Goal: Communication & Community: Answer question/provide support

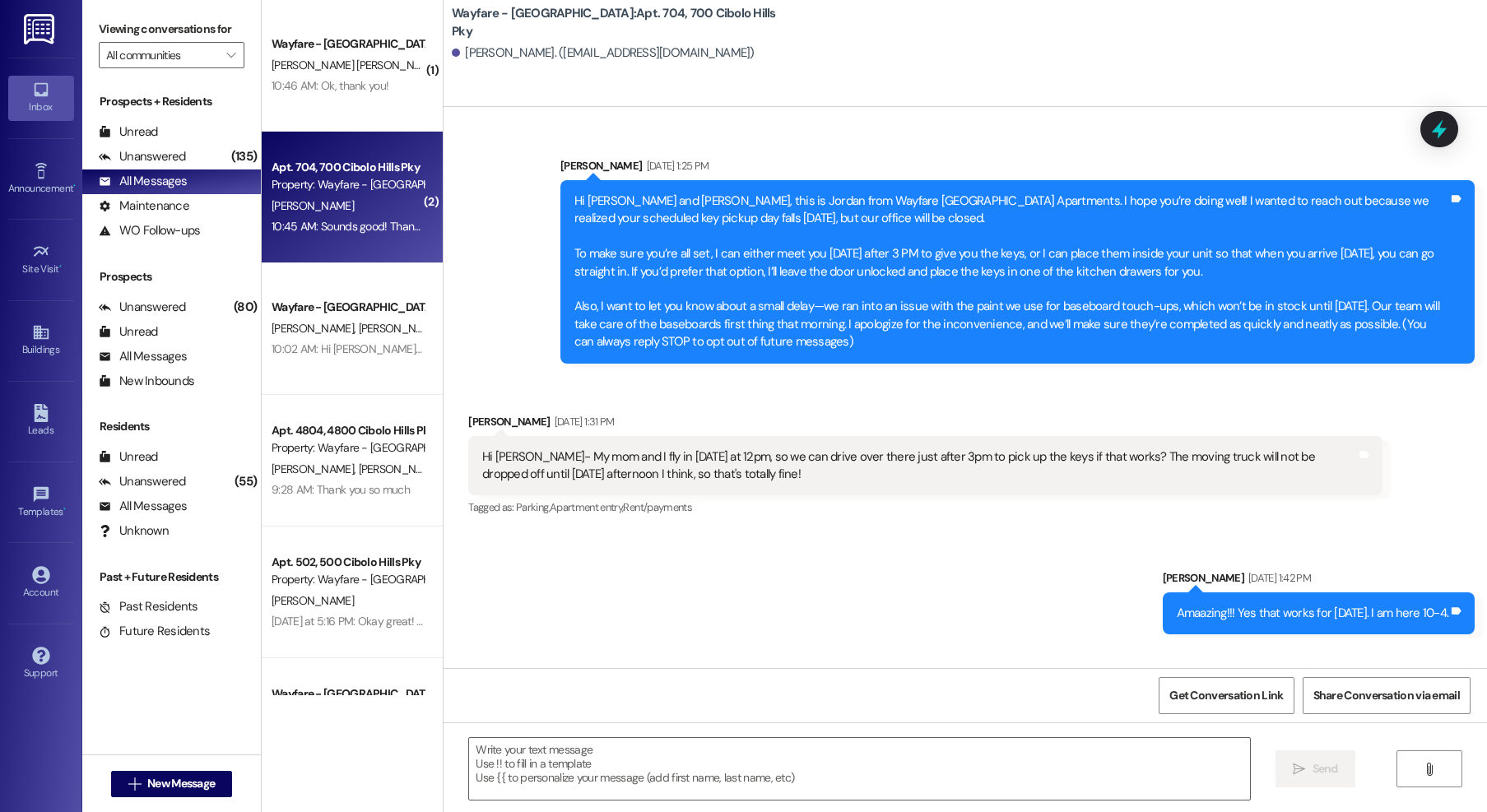
scroll to position [718, 0]
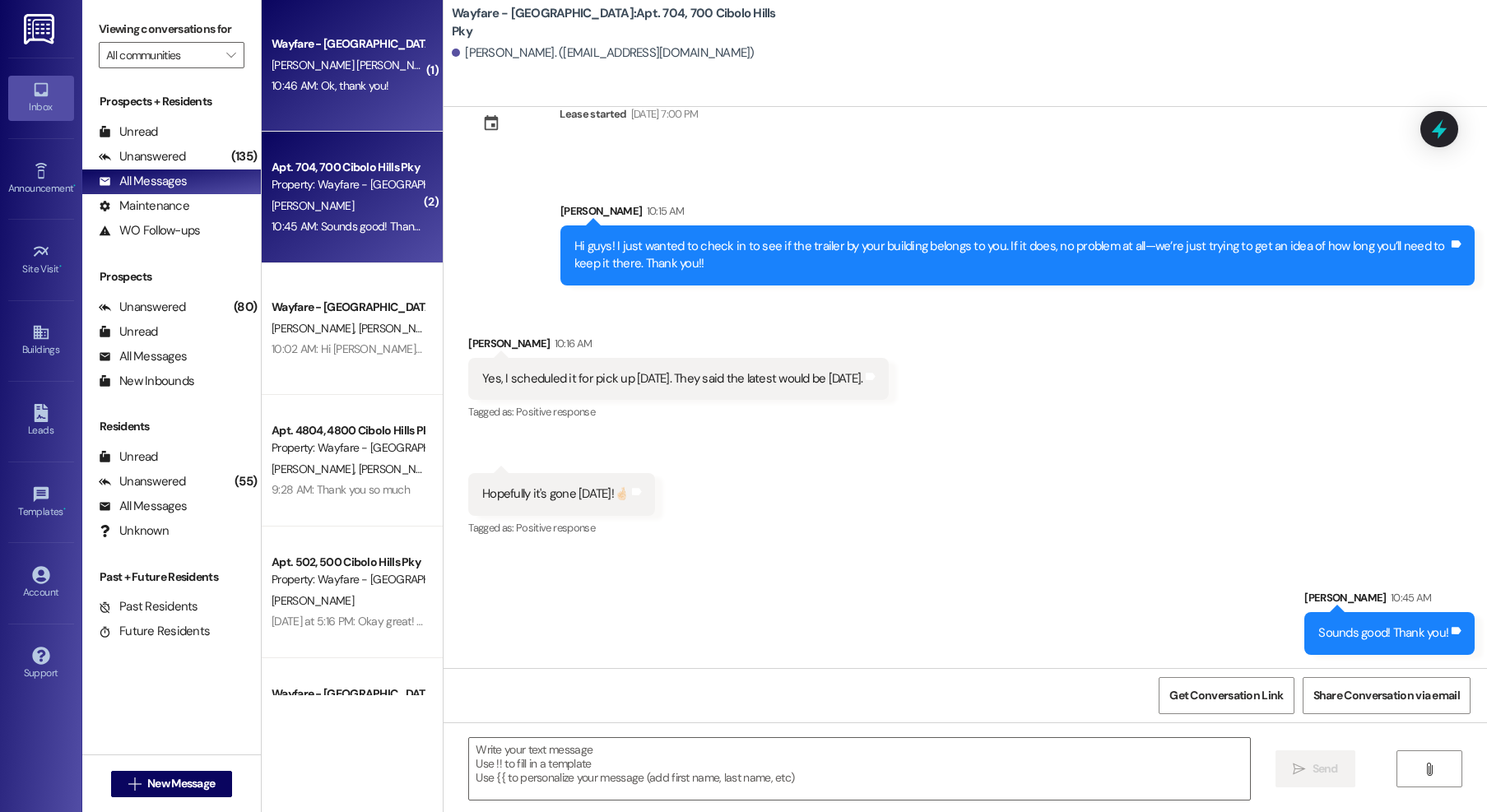
click at [311, 110] on div "Wayfare - Cibolo Hills Prospect T. Baker Young 10:46 AM: Ok, thank you! 10:46 A…" at bounding box center [352, 66] width 181 height 132
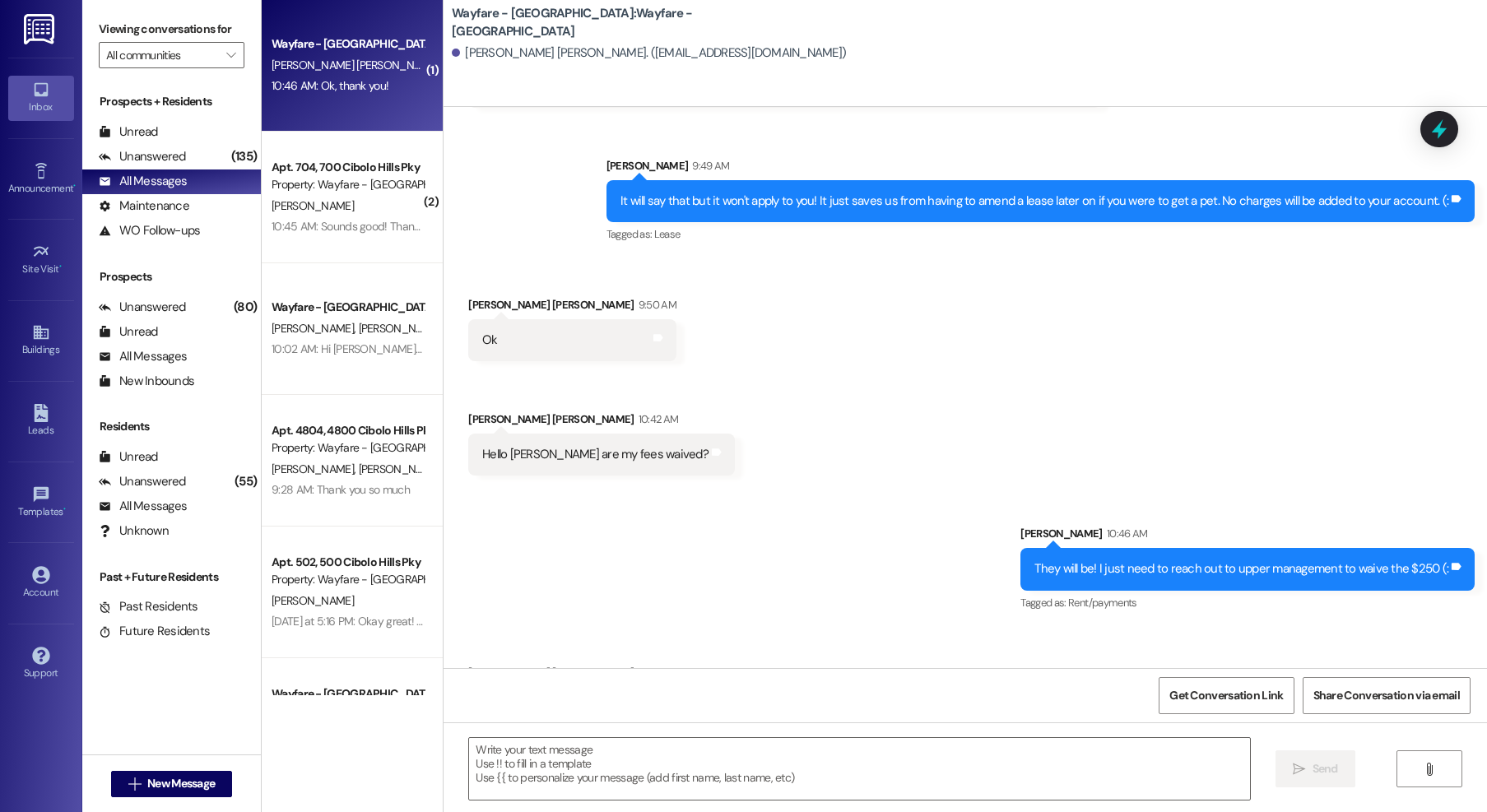
scroll to position [746, 0]
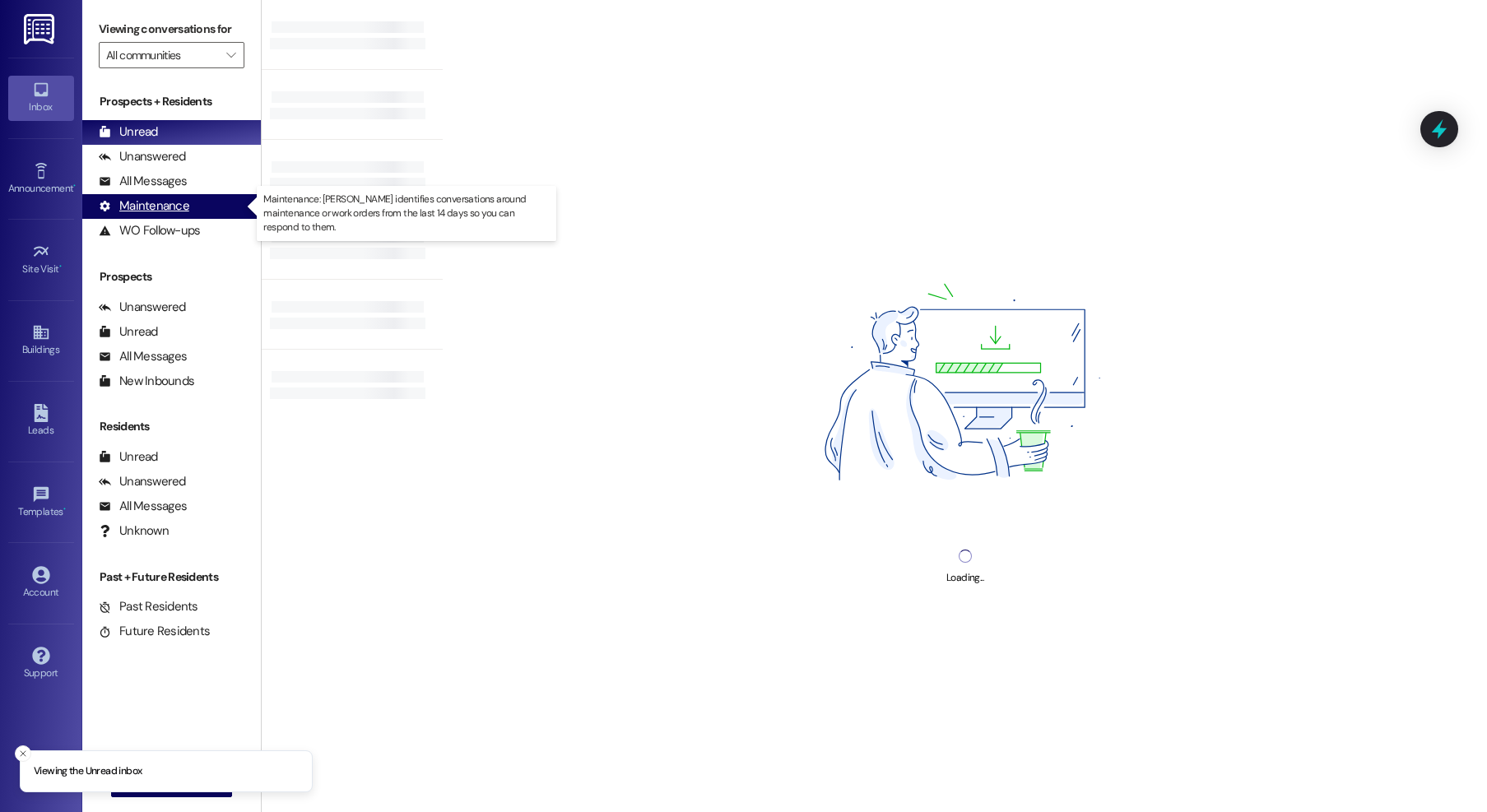
click at [156, 194] on div "Maintenance (undefined)" at bounding box center [172, 206] width 179 height 25
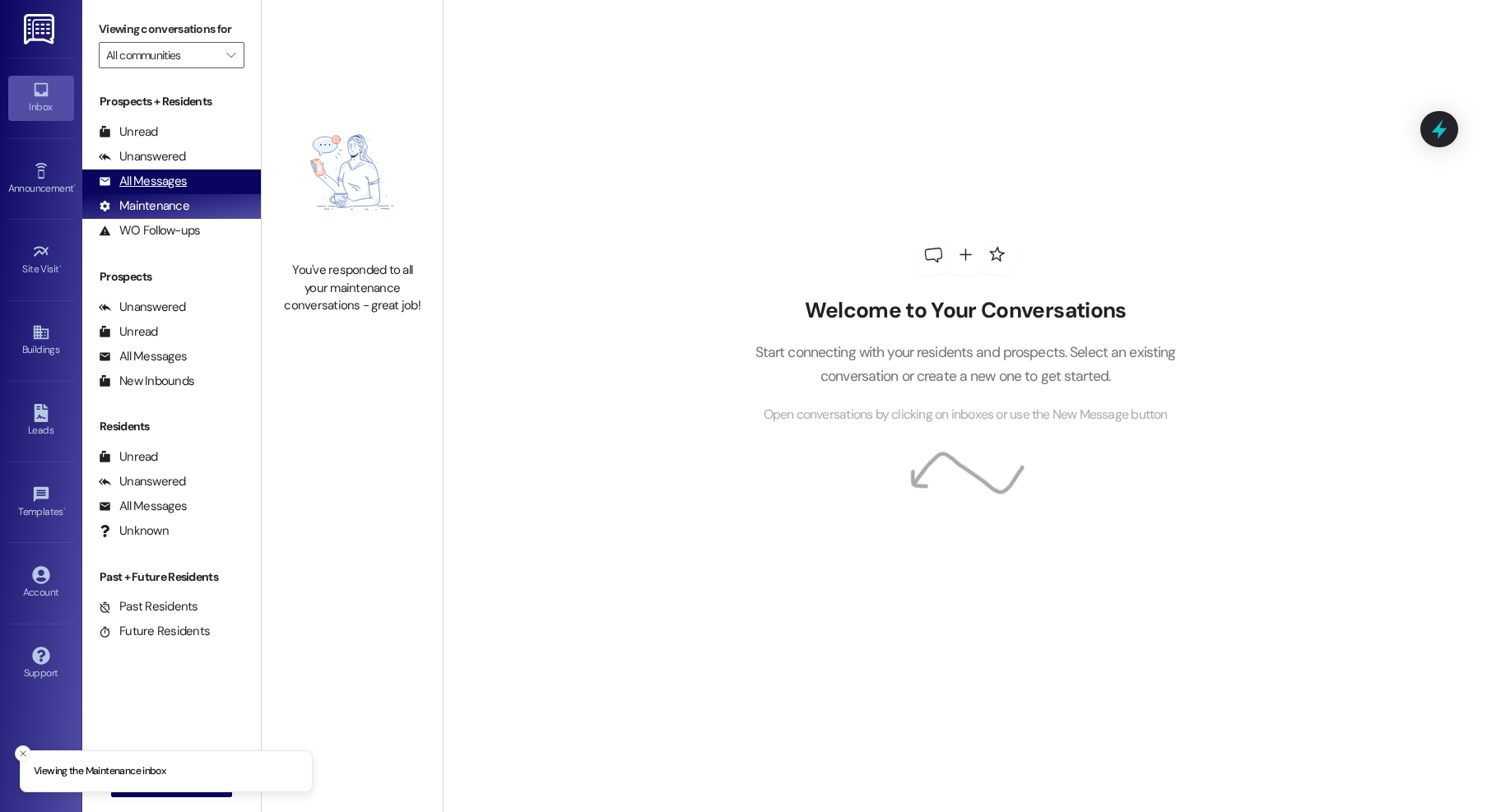
click at [157, 183] on div "All Messages" at bounding box center [142, 181] width 88 height 17
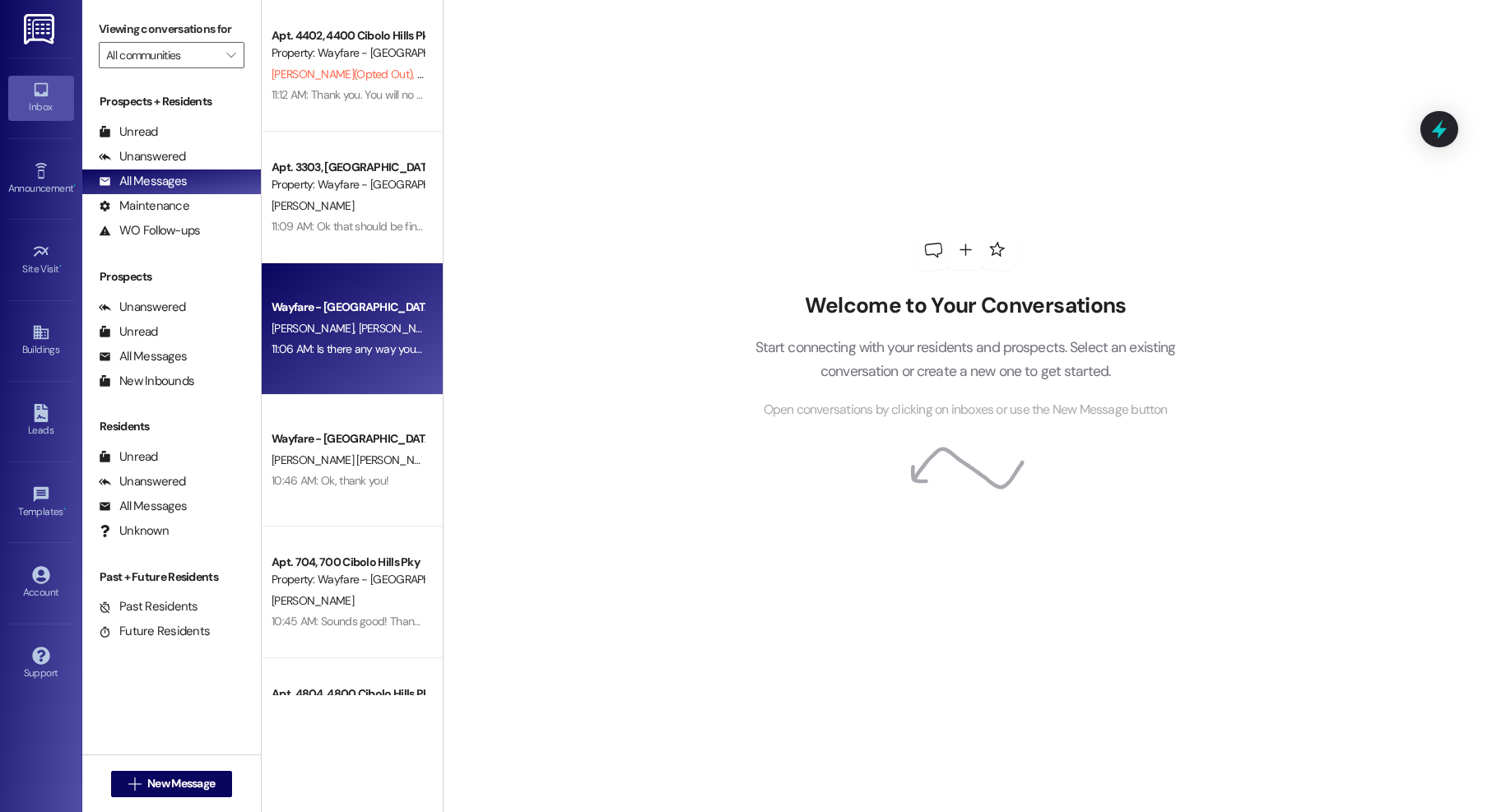
click at [368, 322] on div "C. Salas A. Padilla" at bounding box center [347, 329] width 156 height 20
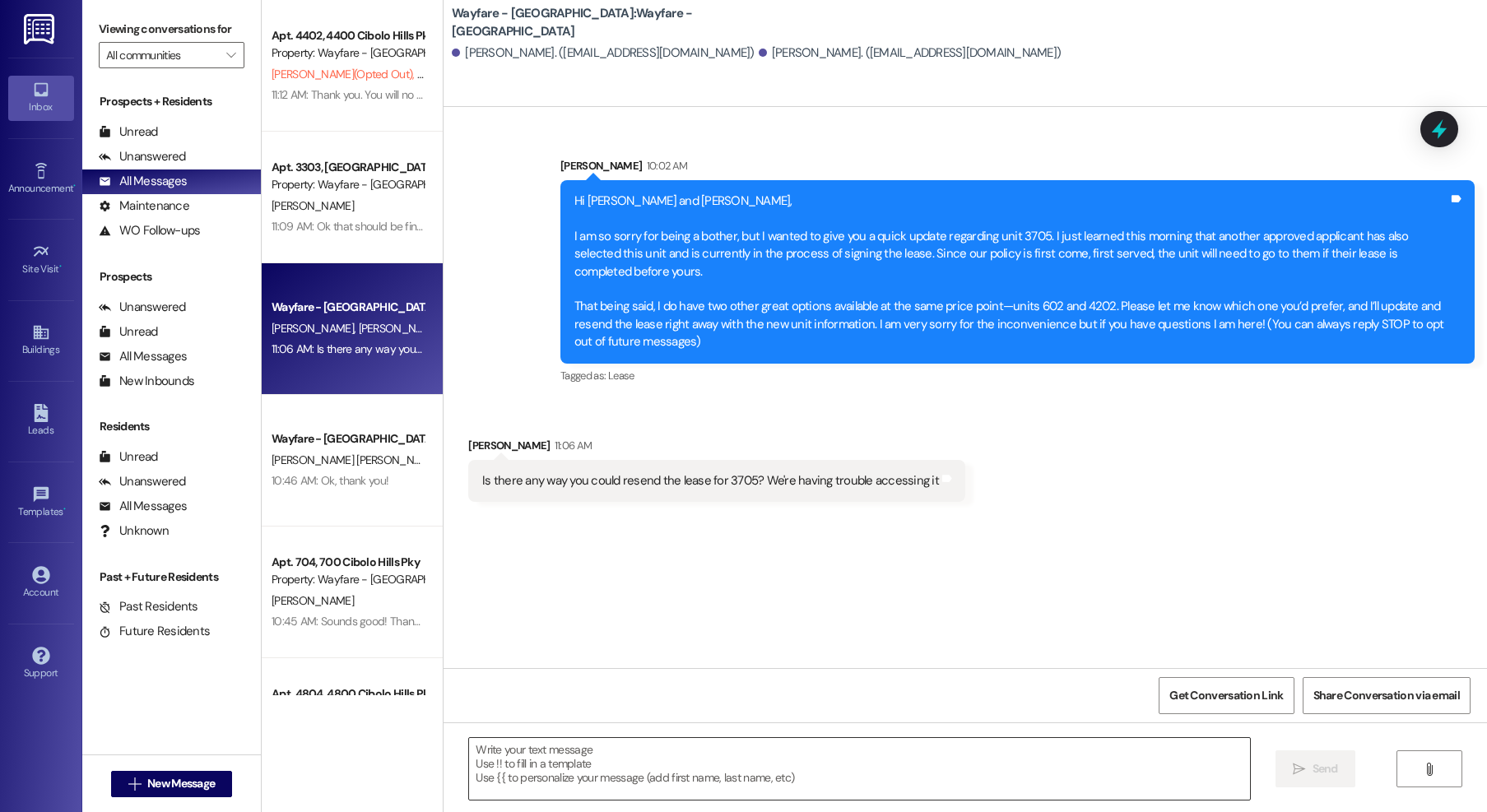
click at [863, 752] on textarea at bounding box center [859, 769] width 781 height 61
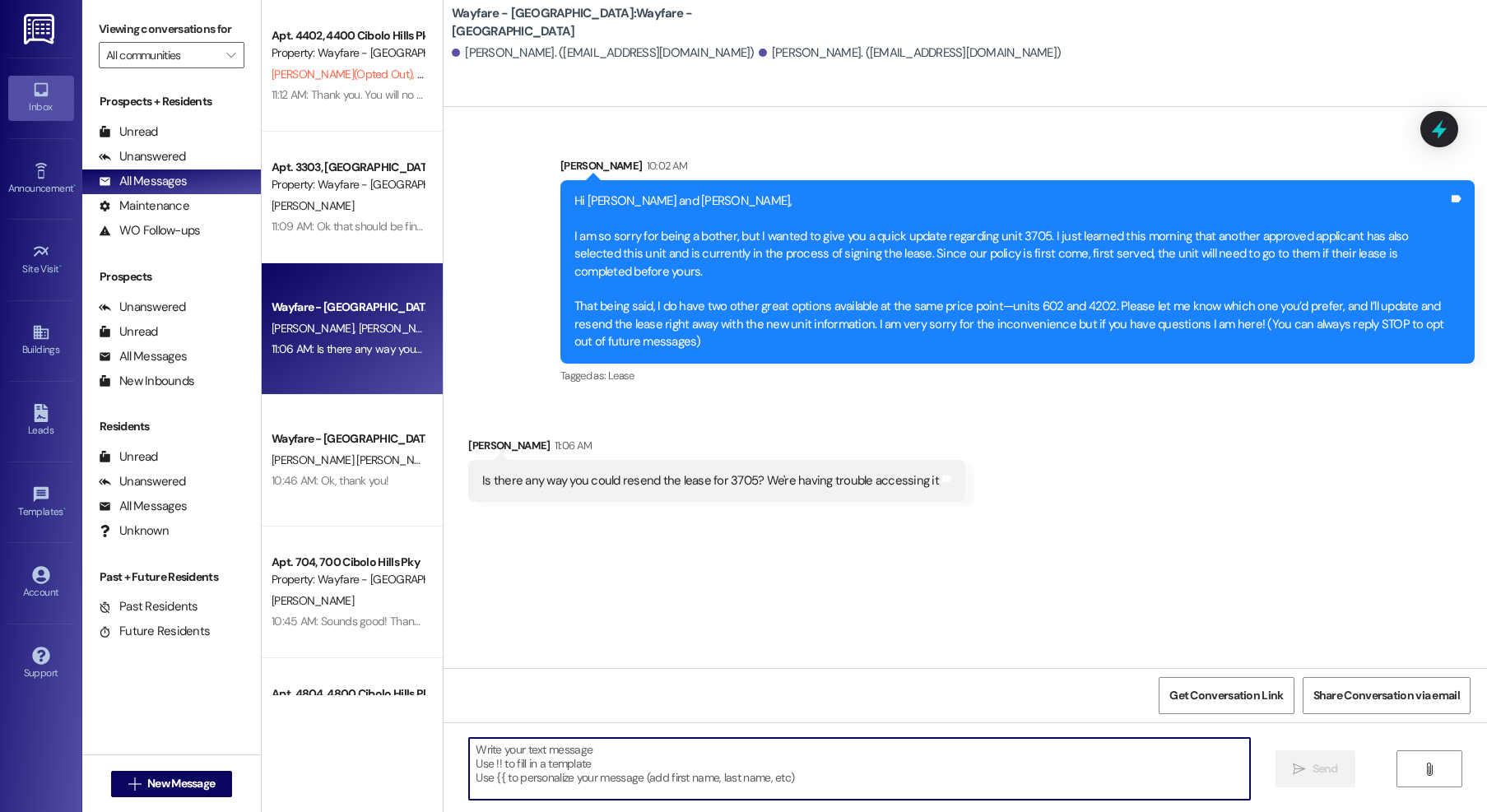
click at [930, 765] on textarea at bounding box center [859, 769] width 781 height 61
click at [1011, 769] on textarea at bounding box center [859, 769] width 781 height 61
type textarea "T"
type textarea "U"
type textarea "I"
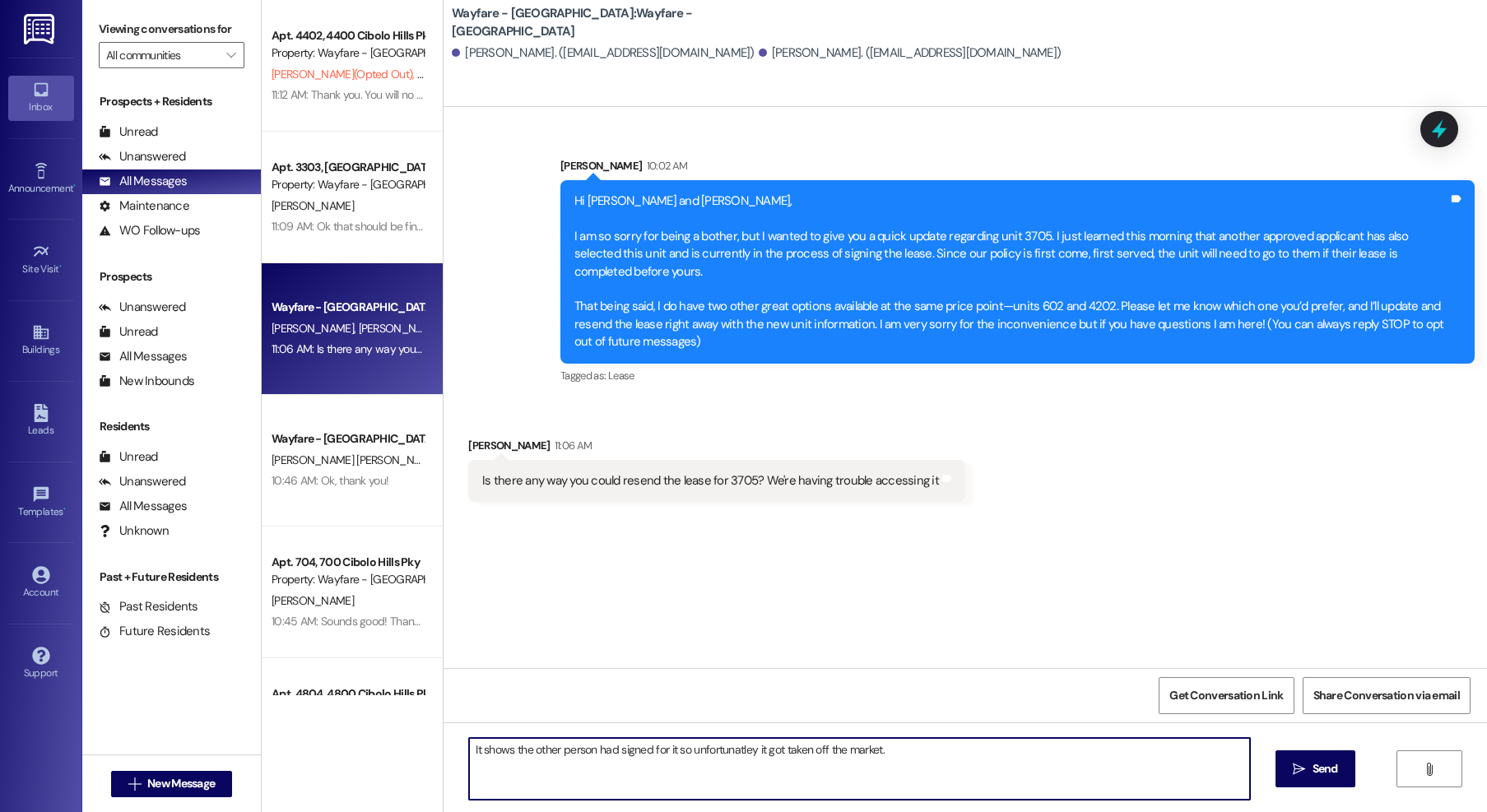
click at [699, 750] on textarea "It shows the other person had signed for it so unfortunatley it got taken off t…" at bounding box center [859, 769] width 781 height 61
click at [895, 741] on textarea "It shows the other person had signed for it so unfortunately it got taken off t…" at bounding box center [859, 769] width 781 height 61
click at [910, 762] on textarea "It shows the other person had signed for it so unfortunately it got taken off t…" at bounding box center [859, 769] width 781 height 61
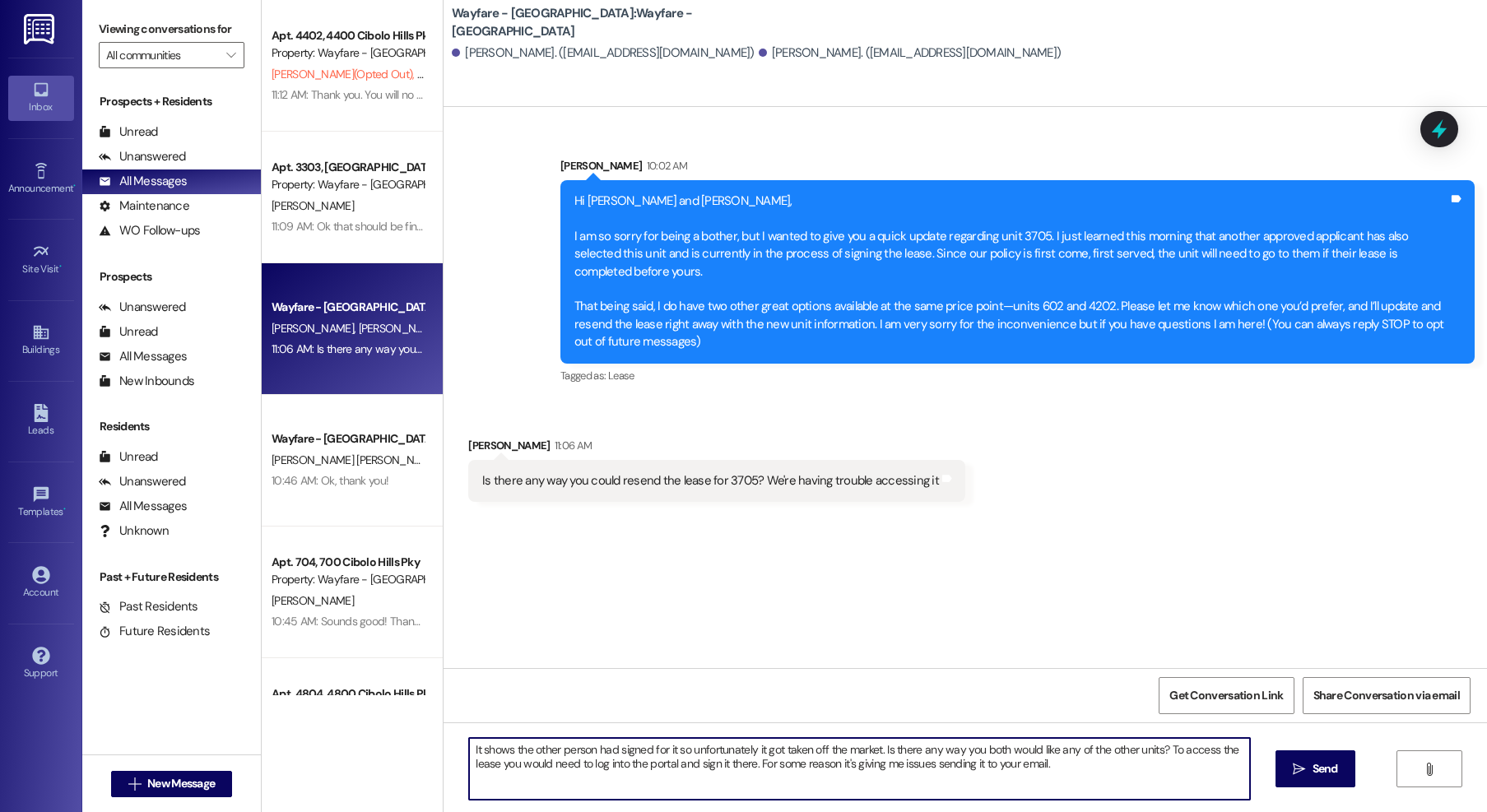
drag, startPoint x: 967, startPoint y: 752, endPoint x: 1136, endPoint y: 756, distance: 169.0
click at [1136, 756] on textarea "It shows the other person had signed for it so unfortunately it got taken off t…" at bounding box center [859, 769] width 781 height 61
click at [1135, 771] on textarea "It shows the other person had signed for it so unfortunately it got taken off t…" at bounding box center [859, 769] width 781 height 61
drag, startPoint x: 617, startPoint y: 769, endPoint x: 1062, endPoint y: 775, distance: 445.0
click at [1058, 771] on textarea "It shows the other person had signed for it so unfortunately it got taken off t…" at bounding box center [859, 769] width 781 height 61
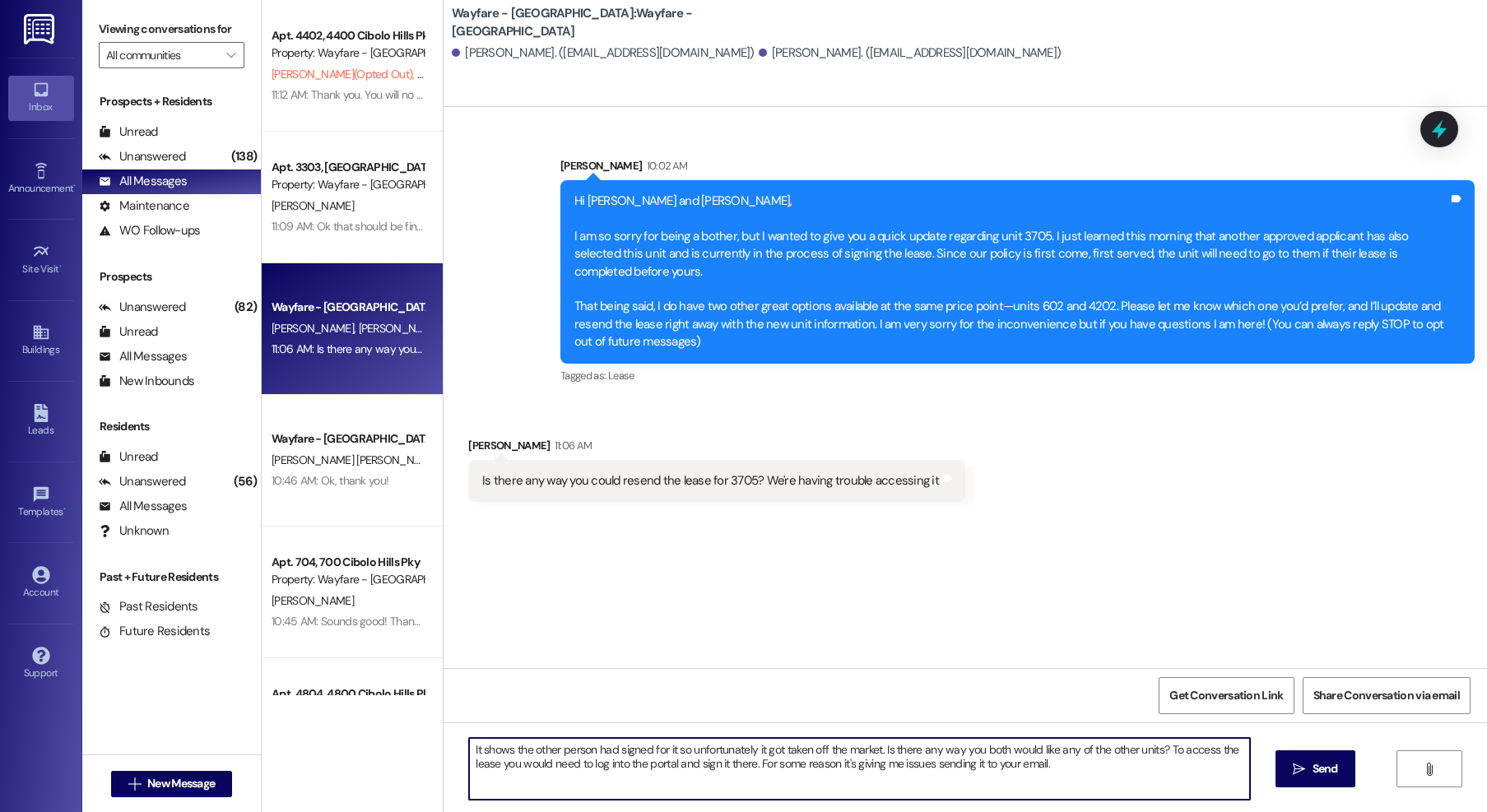
click at [1066, 775] on textarea "It shows the other person had signed for it so unfortunately it got taken off t…" at bounding box center [859, 769] width 781 height 61
click at [1065, 764] on textarea "It shows the other person had signed for it so unfortunately it got taken off t…" at bounding box center [859, 769] width 781 height 61
paste textarea "https://wayfarecibolohills.residentportal.com/auth"
click at [799, 784] on textarea "It shows the other person had signed for it so unfortunately it got taken off t…" at bounding box center [859, 769] width 781 height 61
click at [1156, 750] on textarea "It shows the other person had signed for it so unfortunately it got taken off t…" at bounding box center [859, 769] width 781 height 61
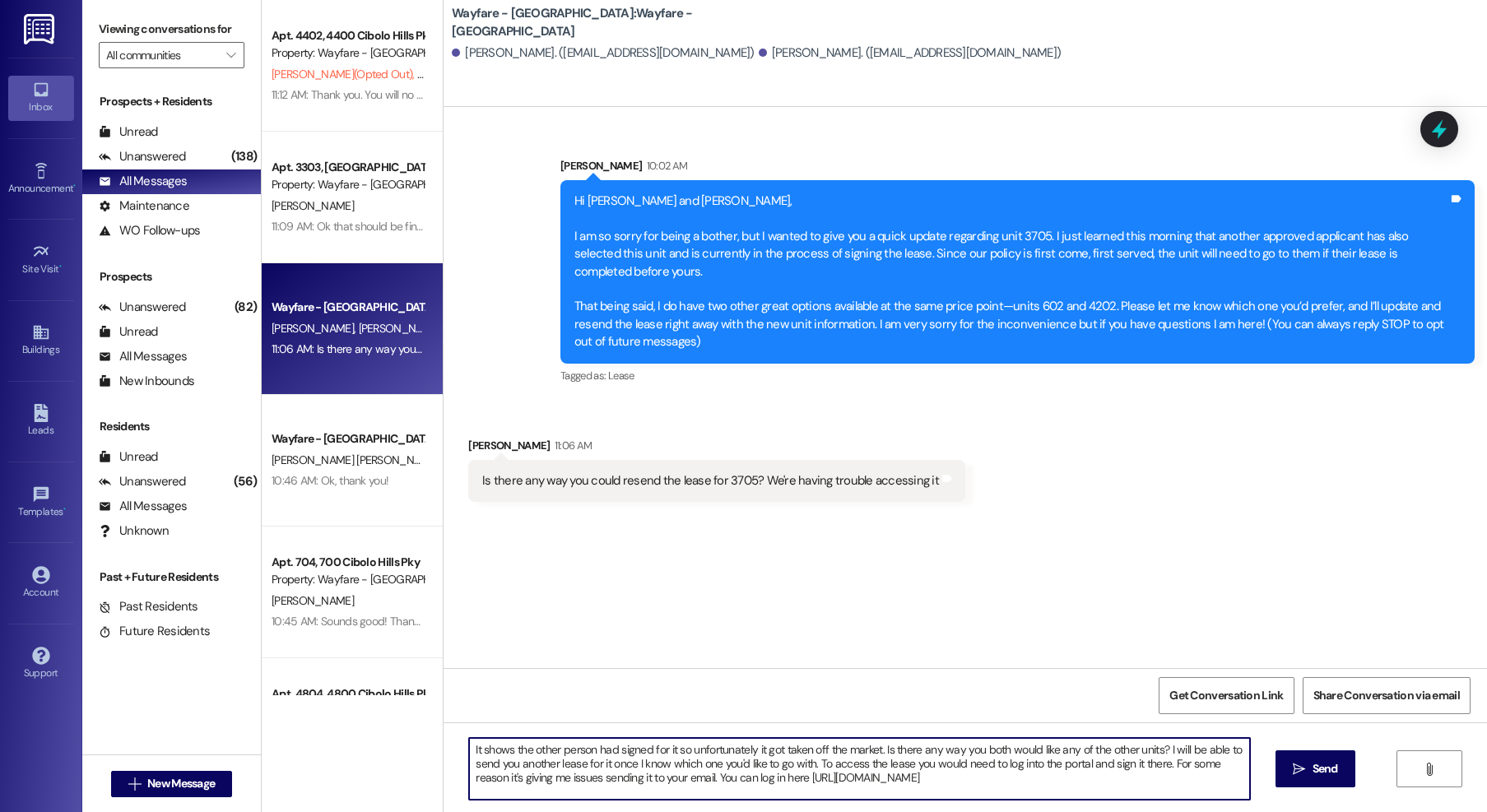
drag, startPoint x: 901, startPoint y: 765, endPoint x: 948, endPoint y: 744, distance: 51.5
click at [902, 764] on textarea "It shows the other person had signed for it so unfortunately it got taken off t…" at bounding box center [859, 769] width 781 height 61
drag, startPoint x: 1065, startPoint y: 788, endPoint x: 465, endPoint y: 748, distance: 601.3
click at [443, 740] on div "Wayfare - Cibolo Hills: Wayfare - Cibolo Hills Prospect Carson Salas. (carsonda…" at bounding box center [965, 406] width 1044 height 812
type textarea "It shows the other person had signed for it so unfortunately it got taken off t…"
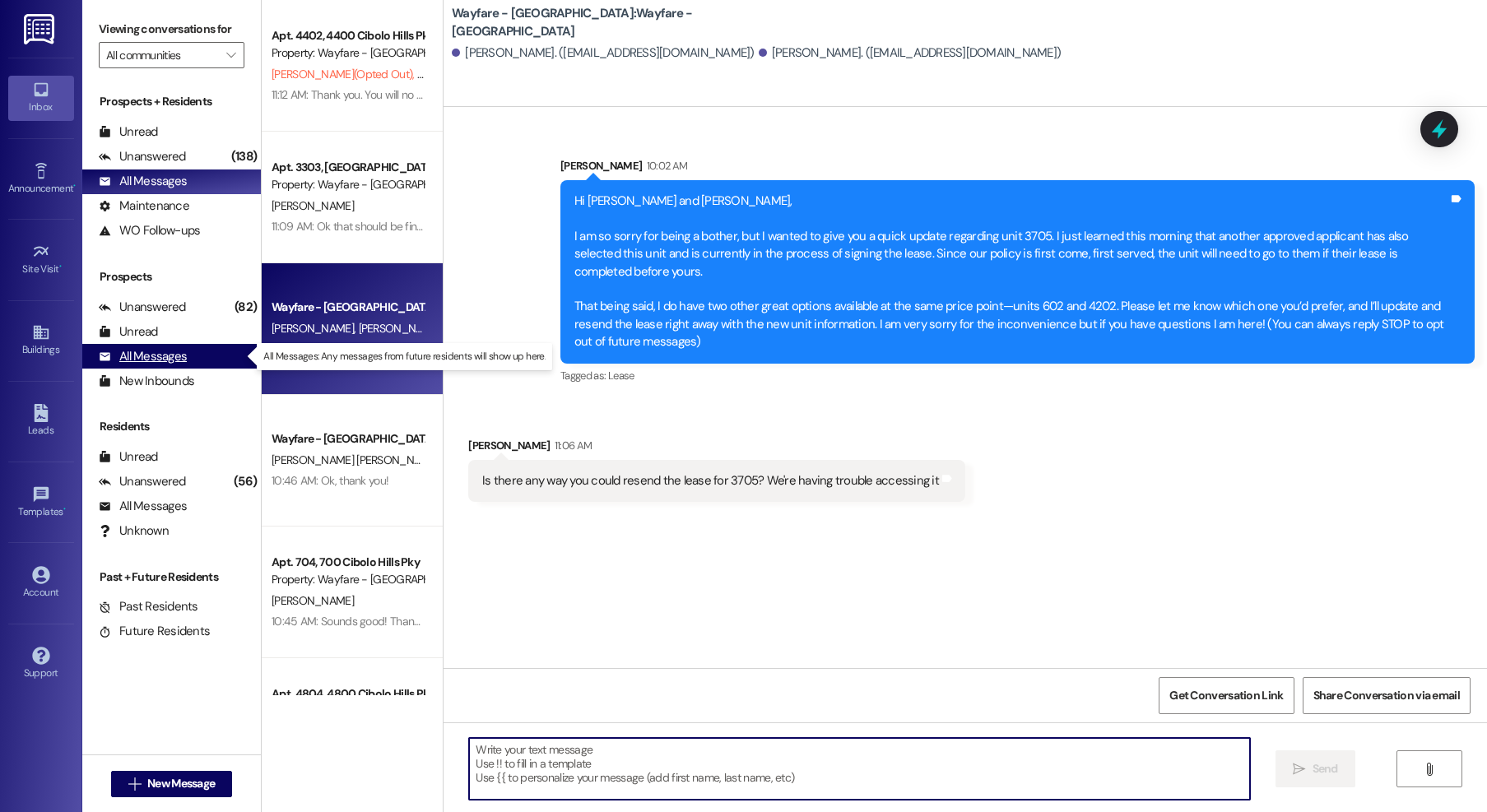
paste textarea "It looks like the other applicant has already signed for that unit, so unfortun…"
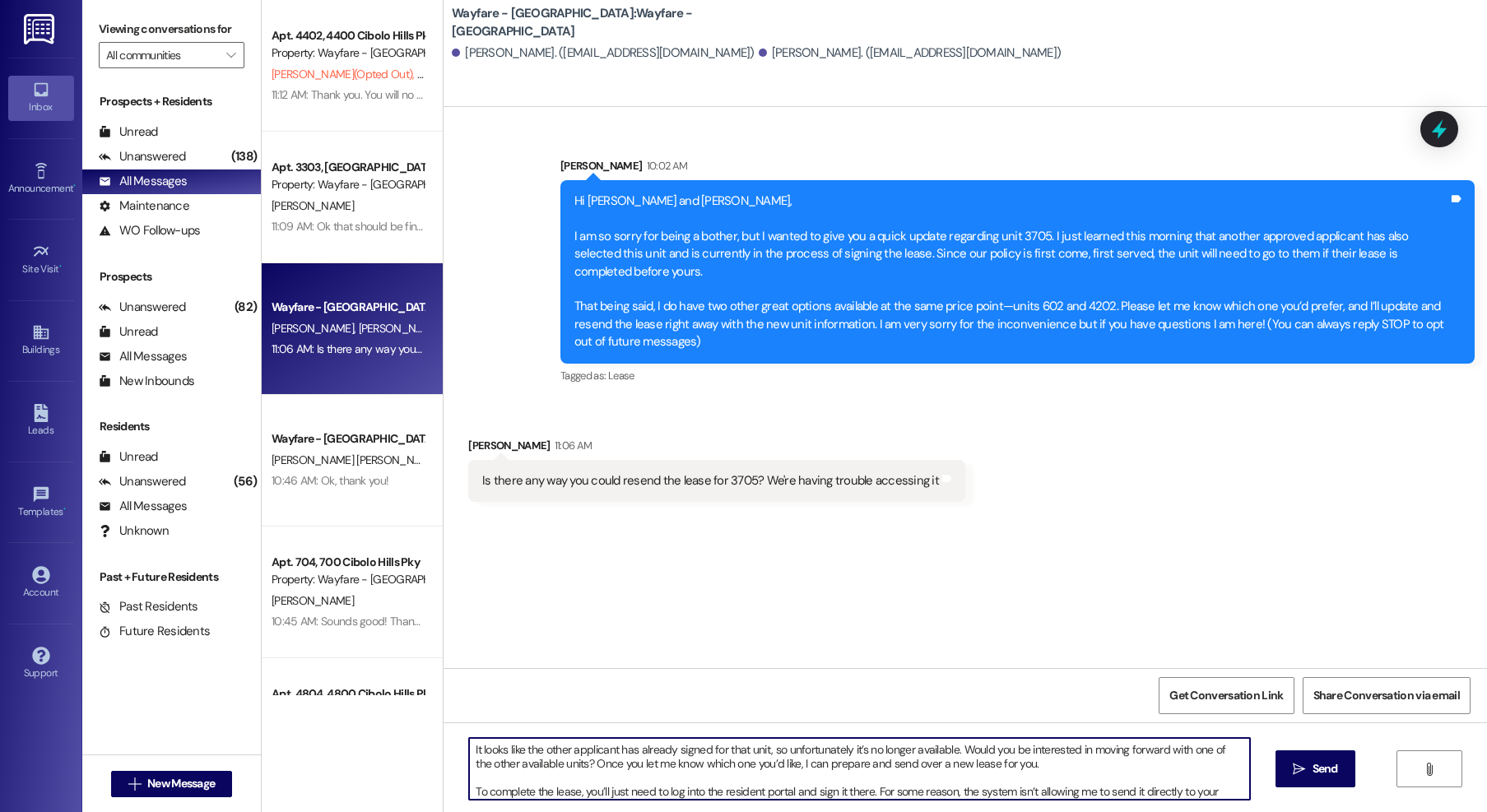
drag, startPoint x: 760, startPoint y: 752, endPoint x: 399, endPoint y: 742, distance: 361.1
click at [399, 742] on div "Apt. 4402, 4400 Cibolo Hills Pky Property: Wayfare - Cibolo Hills L. Jones (Opt…" at bounding box center [874, 406] width 1226 height 812
click at [996, 773] on textarea "I just checked and it looks like the other person signed it very quick so unfor…" at bounding box center [859, 769] width 781 height 61
click at [1104, 772] on textarea "I just checked and it looks like the other person signed it very quick so unfor…" at bounding box center [859, 769] width 781 height 61
click at [698, 742] on textarea "I just checked and it looks like the other person signed it very quick so unfor…" at bounding box center [859, 769] width 781 height 61
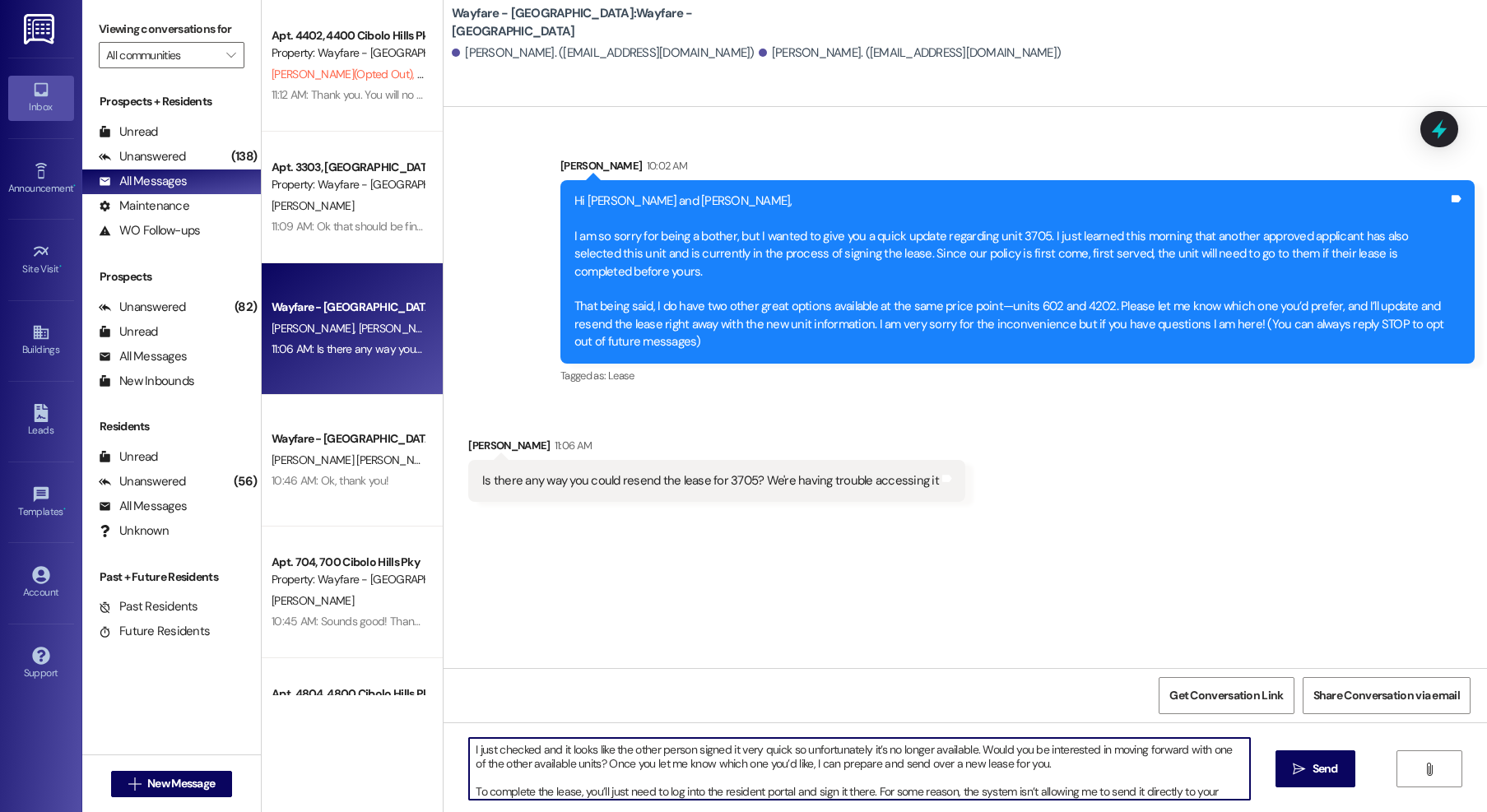
click at [600, 763] on textarea "I just checked and it looks like the other person signed it very quick so unfor…" at bounding box center [859, 769] width 781 height 61
click at [593, 755] on textarea "I just checked and it looks like the other person signed it very quick so unfor…" at bounding box center [859, 769] width 781 height 61
click at [594, 755] on textarea "I just checked and it looks like the other person signed it very quick so unfor…" at bounding box center [859, 769] width 781 height 61
click at [627, 760] on textarea "I just checked and it looks like the other person signed it very quick so unfor…" at bounding box center [859, 769] width 781 height 61
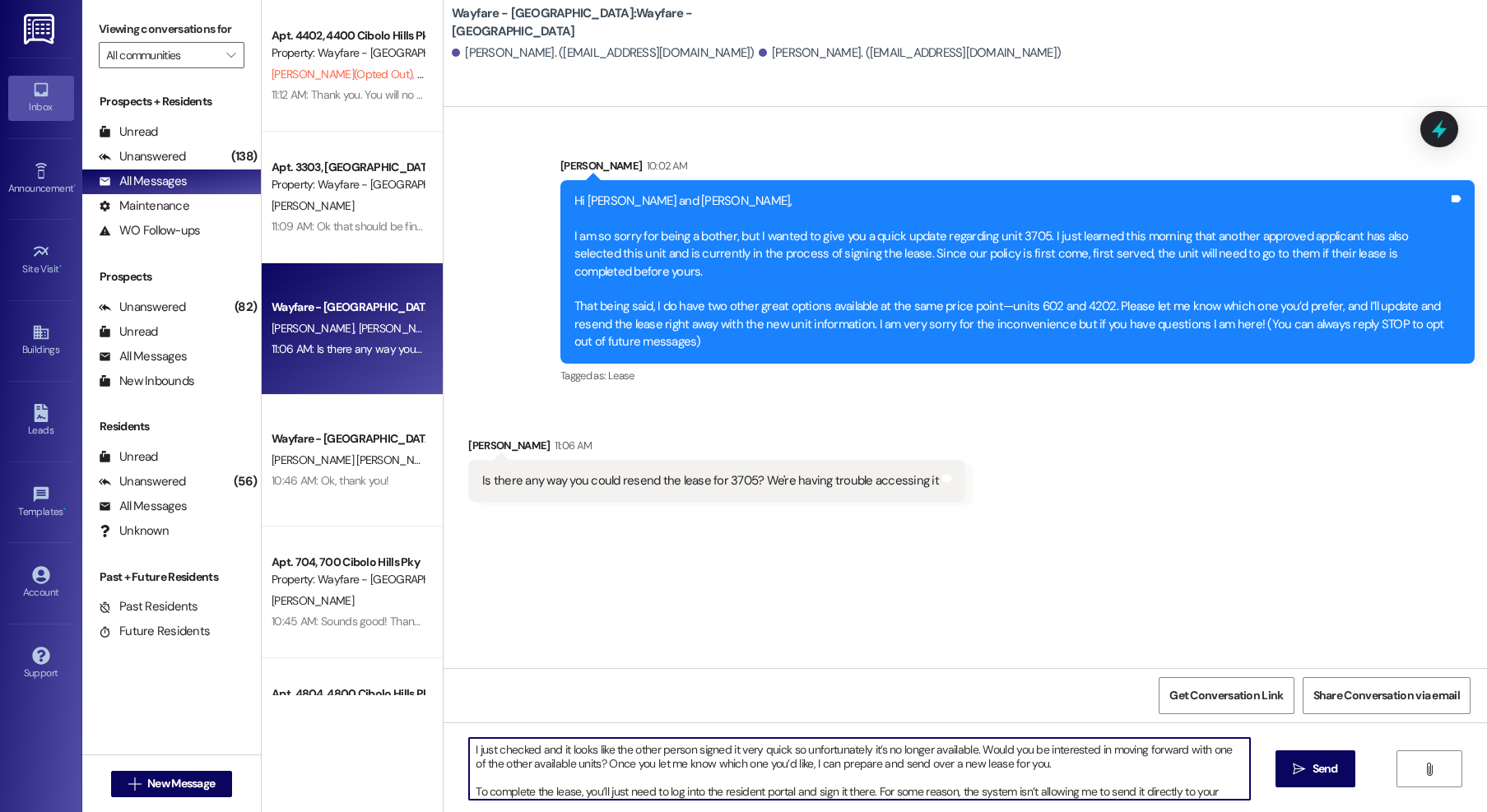
scroll to position [18, 0]
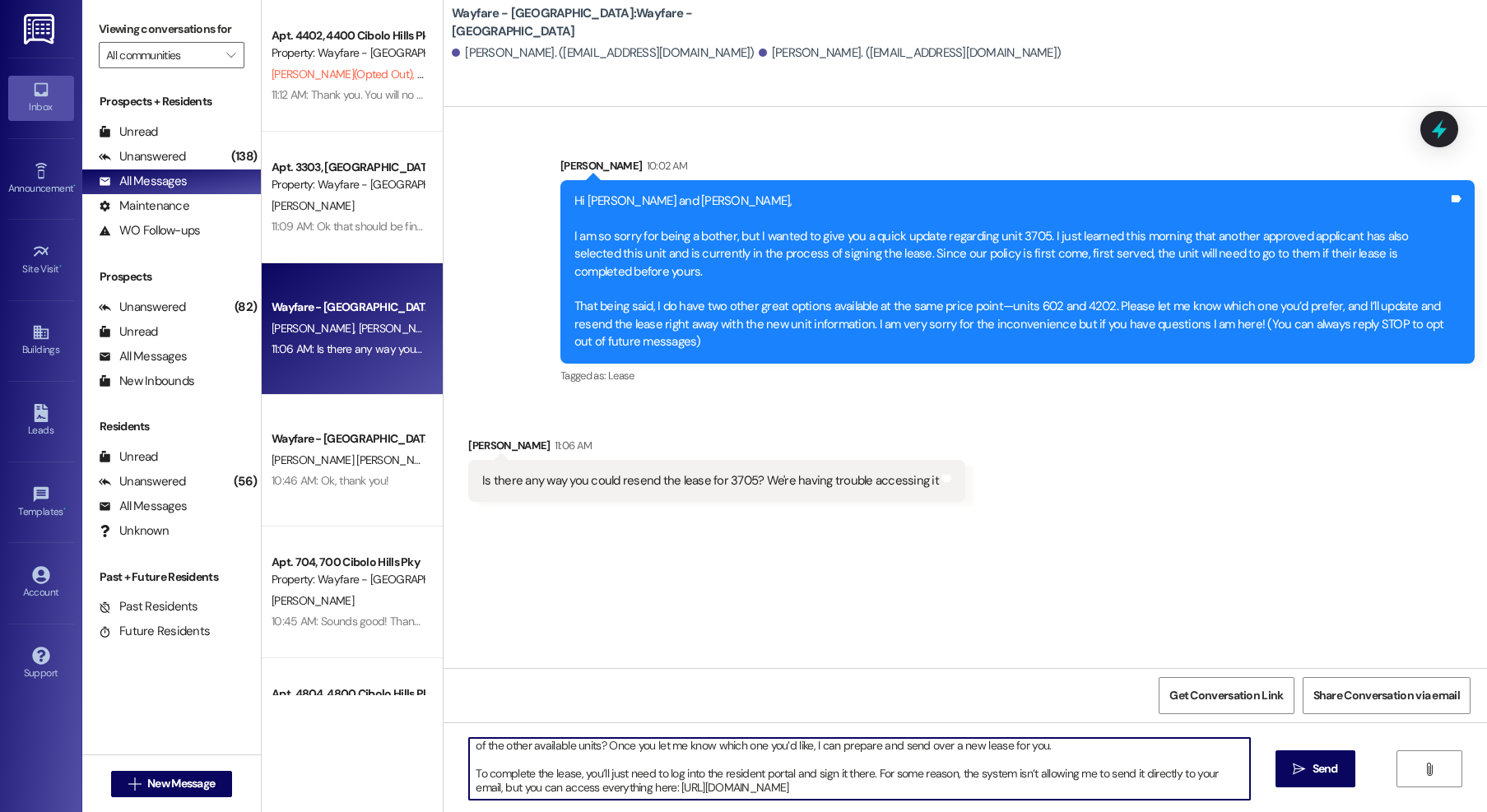
click at [679, 778] on textarea "I just checked and it looks like the other person signed it very quick so unfor…" at bounding box center [859, 769] width 781 height 61
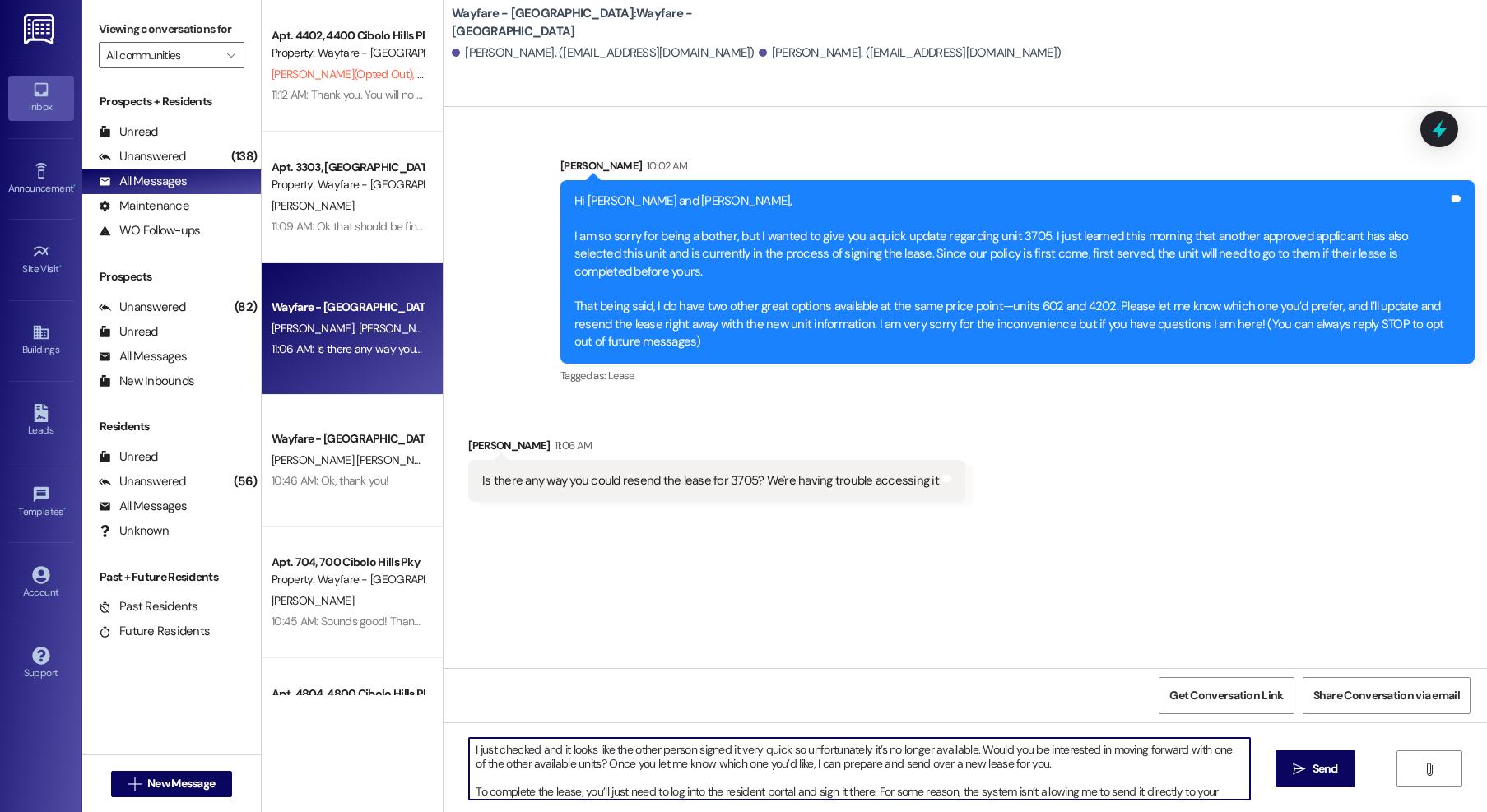
drag, startPoint x: 904, startPoint y: 789, endPoint x: 382, endPoint y: 718, distance: 526.8
click at [359, 712] on div "Apt. 4402, 4400 Cibolo Hills Pky Property: Wayfare - Cibolo Hills L. Jones (Opt…" at bounding box center [874, 406] width 1226 height 812
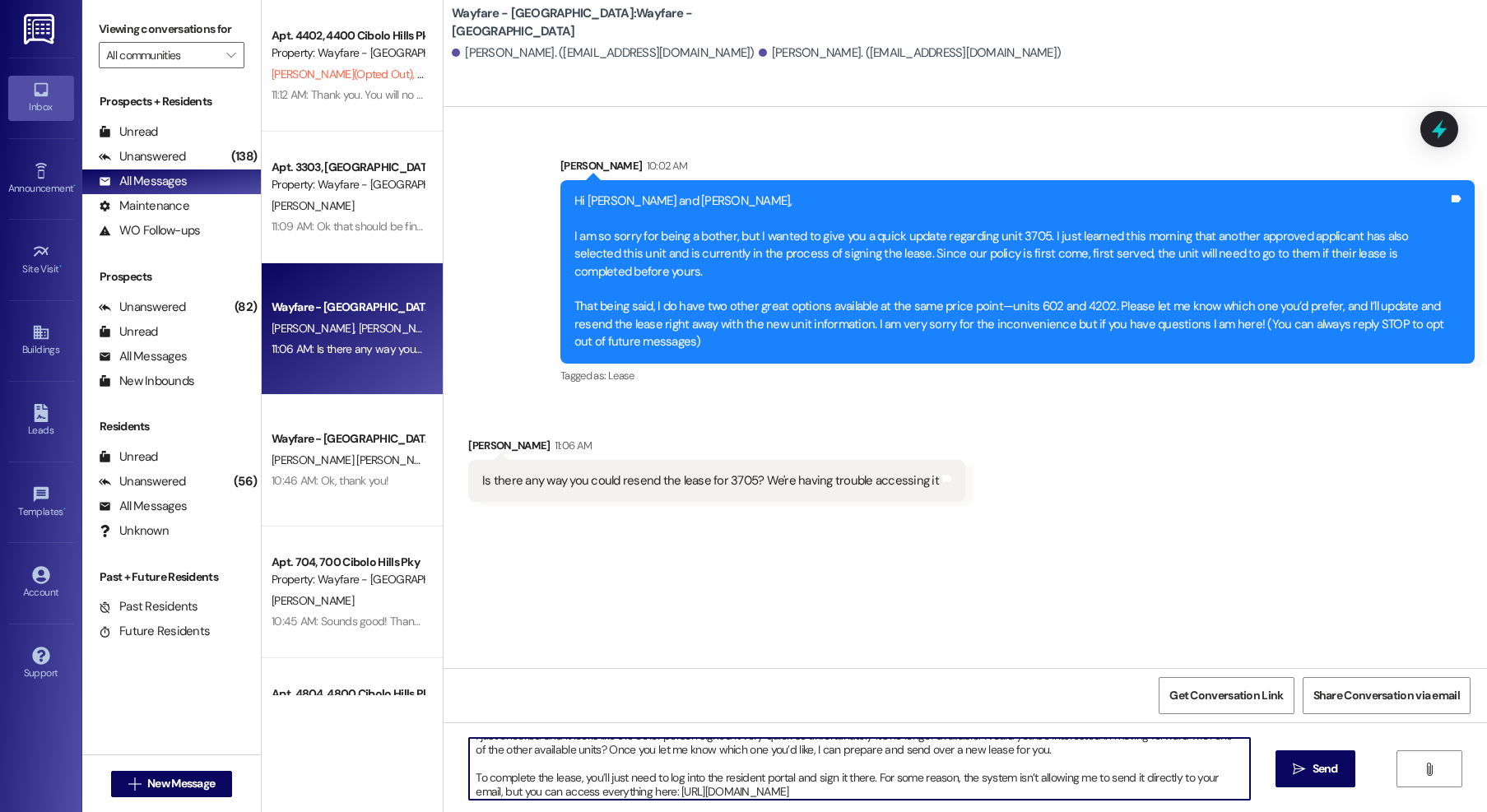
scroll to position [18, 0]
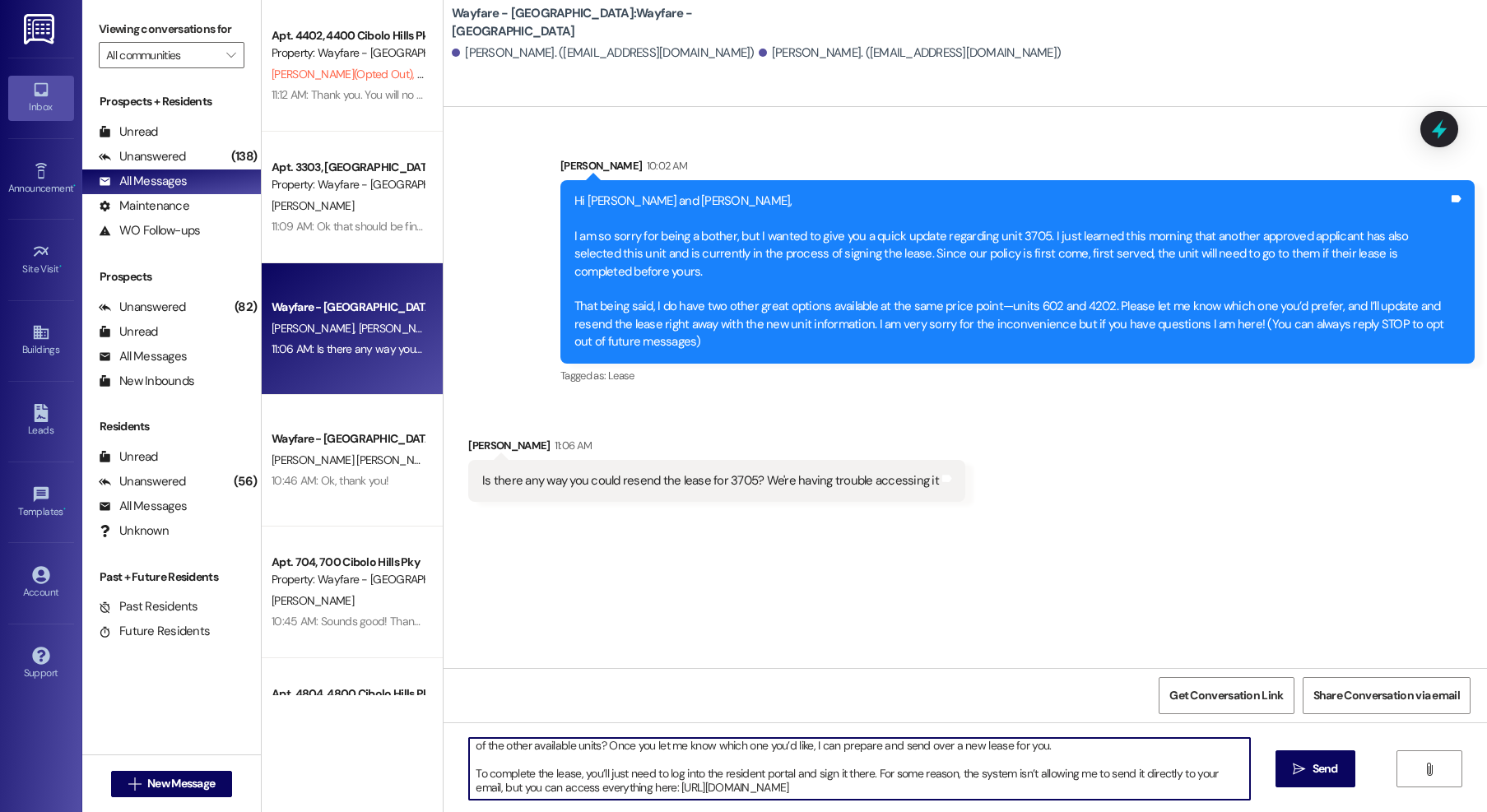
click at [850, 766] on textarea "I just checked and it looks like the other person signed it very quick so unfor…" at bounding box center [859, 769] width 781 height 61
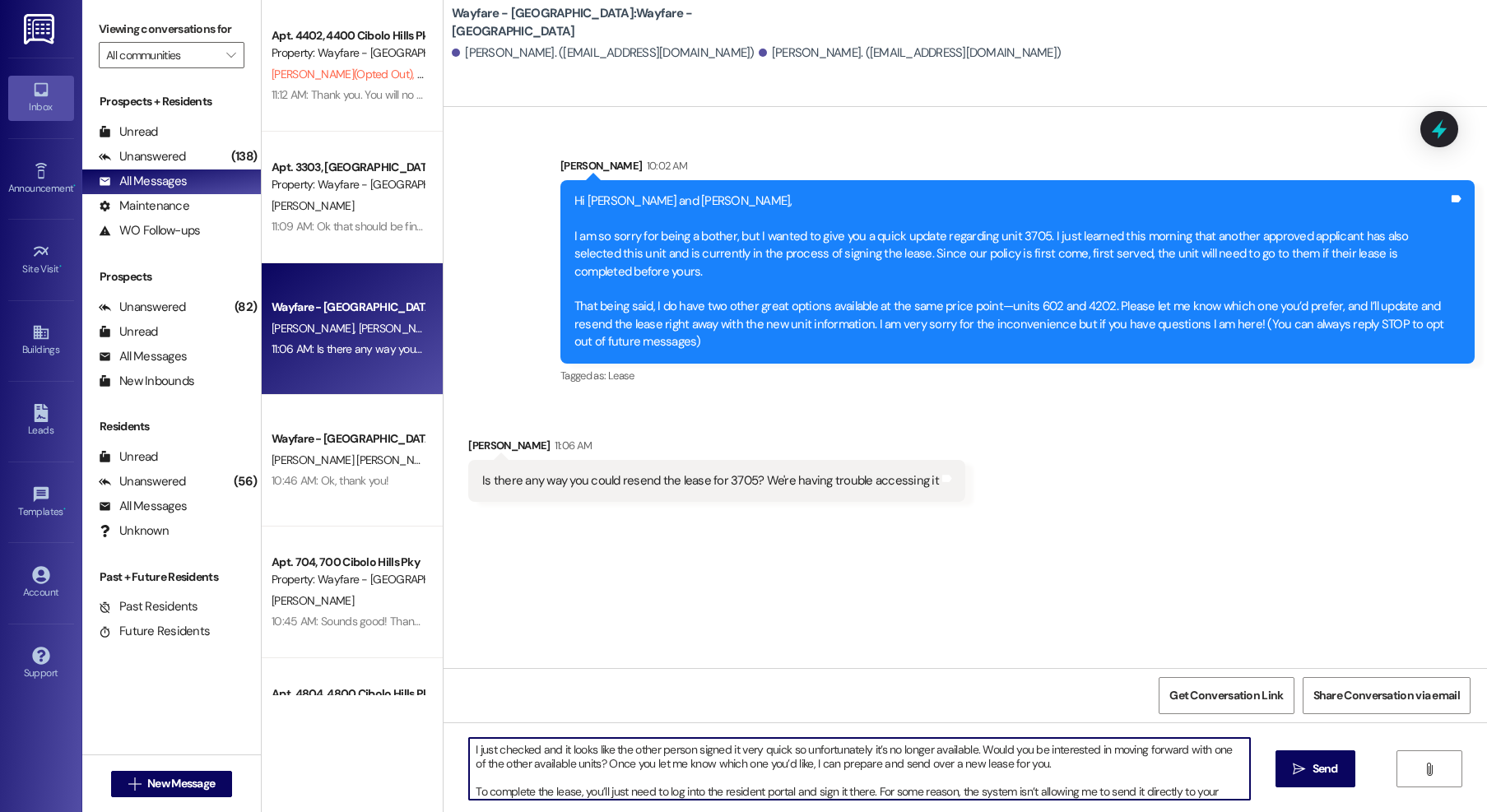
click at [584, 765] on textarea "I just checked and it looks like the other person signed it very quick so unfor…" at bounding box center [859, 769] width 781 height 61
drag, startPoint x: 858, startPoint y: 766, endPoint x: 842, endPoint y: 766, distance: 16.0
click at [842, 766] on textarea "I just checked and it looks like the other person signed it very quick so unfor…" at bounding box center [859, 769] width 781 height 61
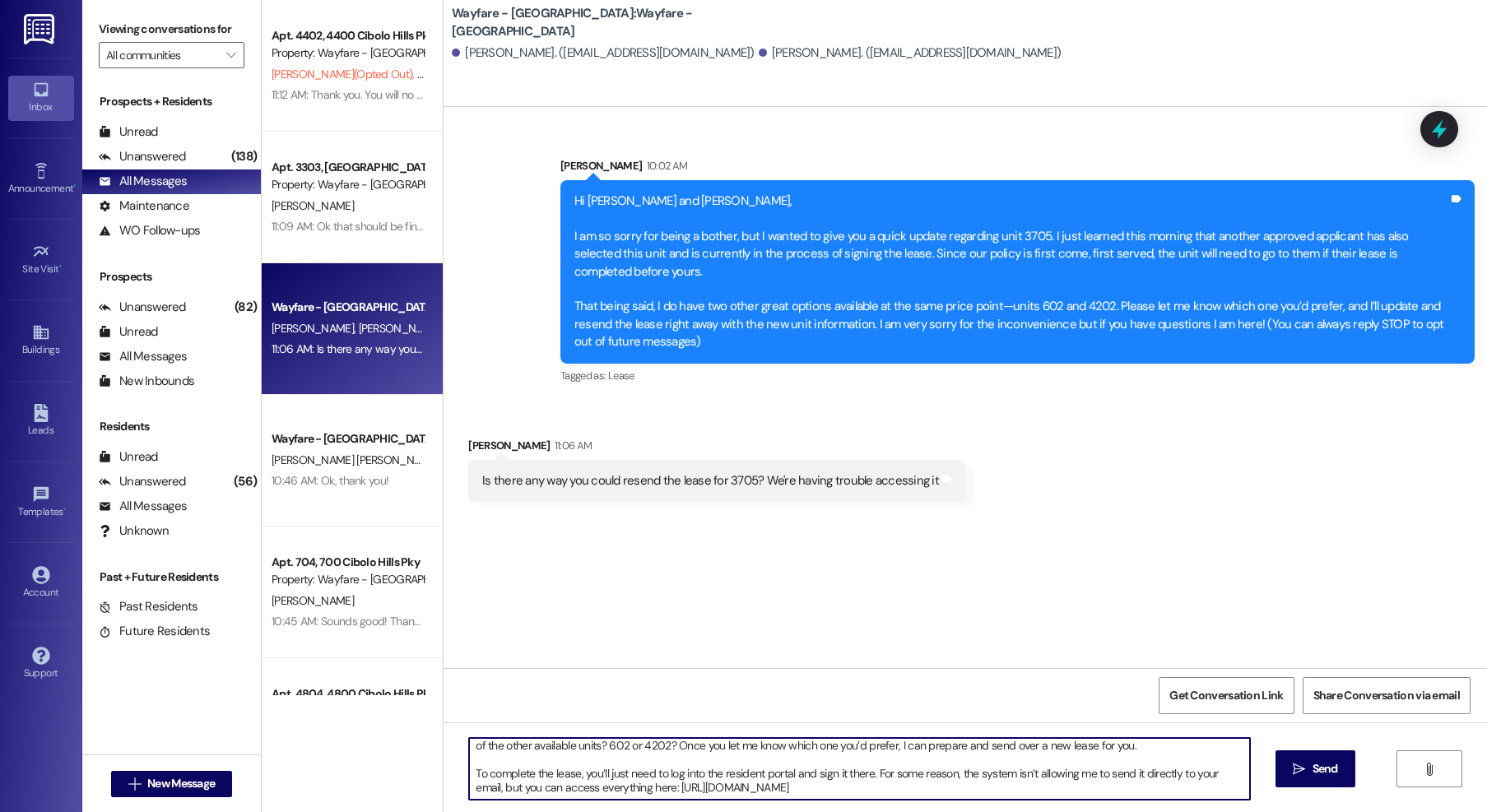
scroll to position [3, 0]
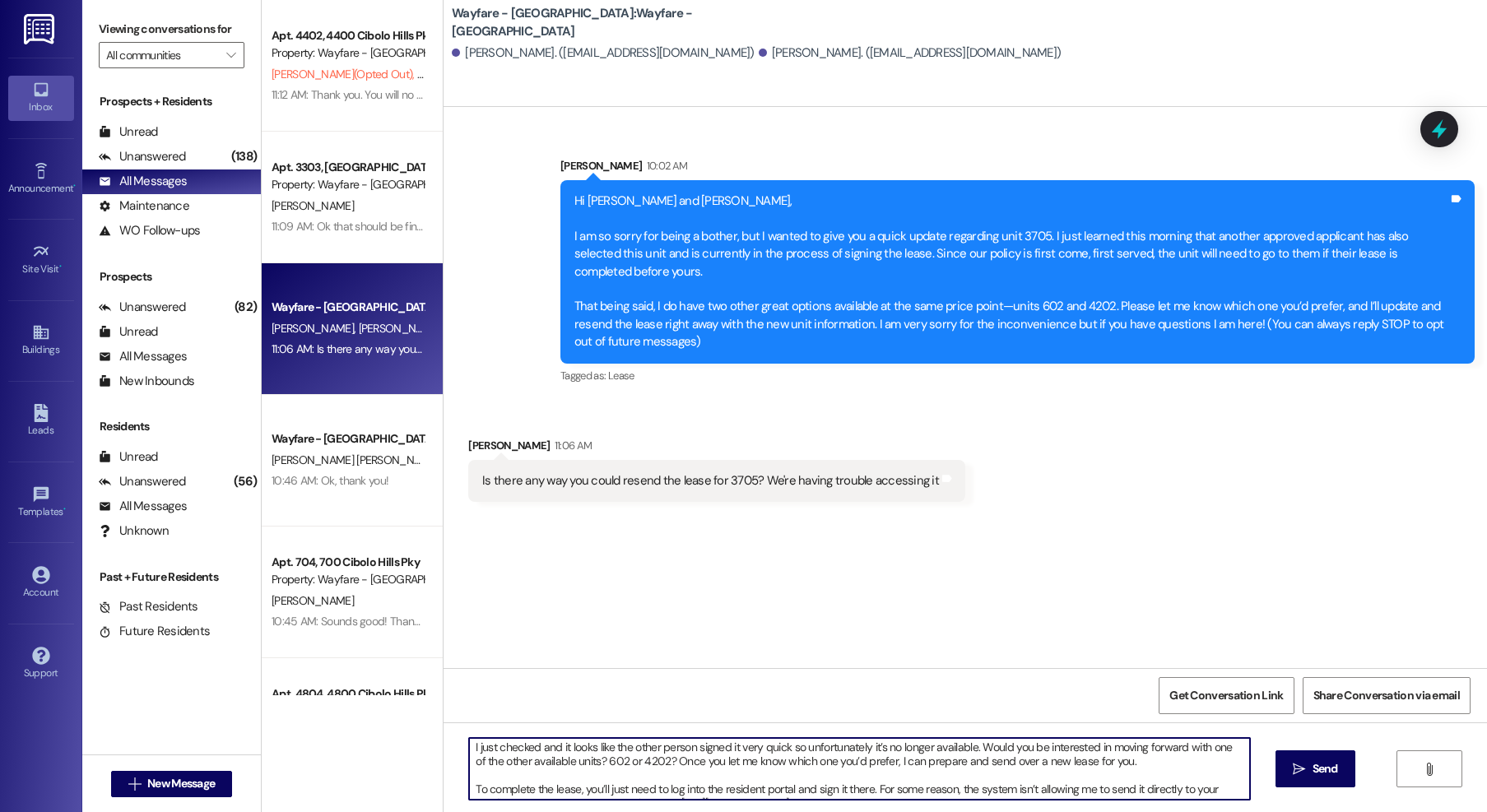
click at [1130, 765] on textarea "I just checked and it looks like the other person signed it very quick so unfor…" at bounding box center [859, 769] width 781 height 61
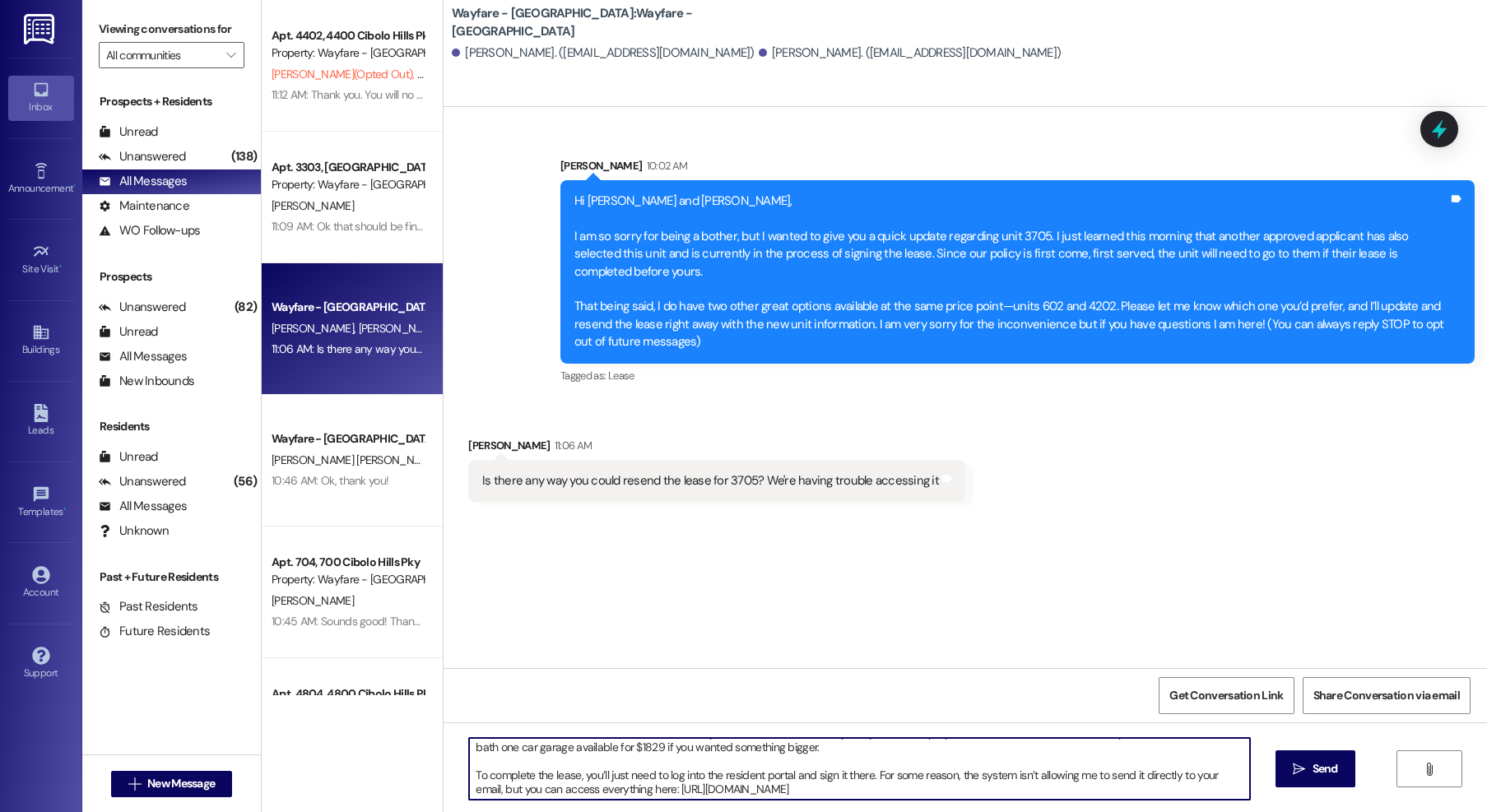
scroll to position [32, 0]
type textarea "I just checked and it looks like the other person signed it very quick so unfor…"
click at [1297, 774] on icon "" at bounding box center [1299, 769] width 12 height 13
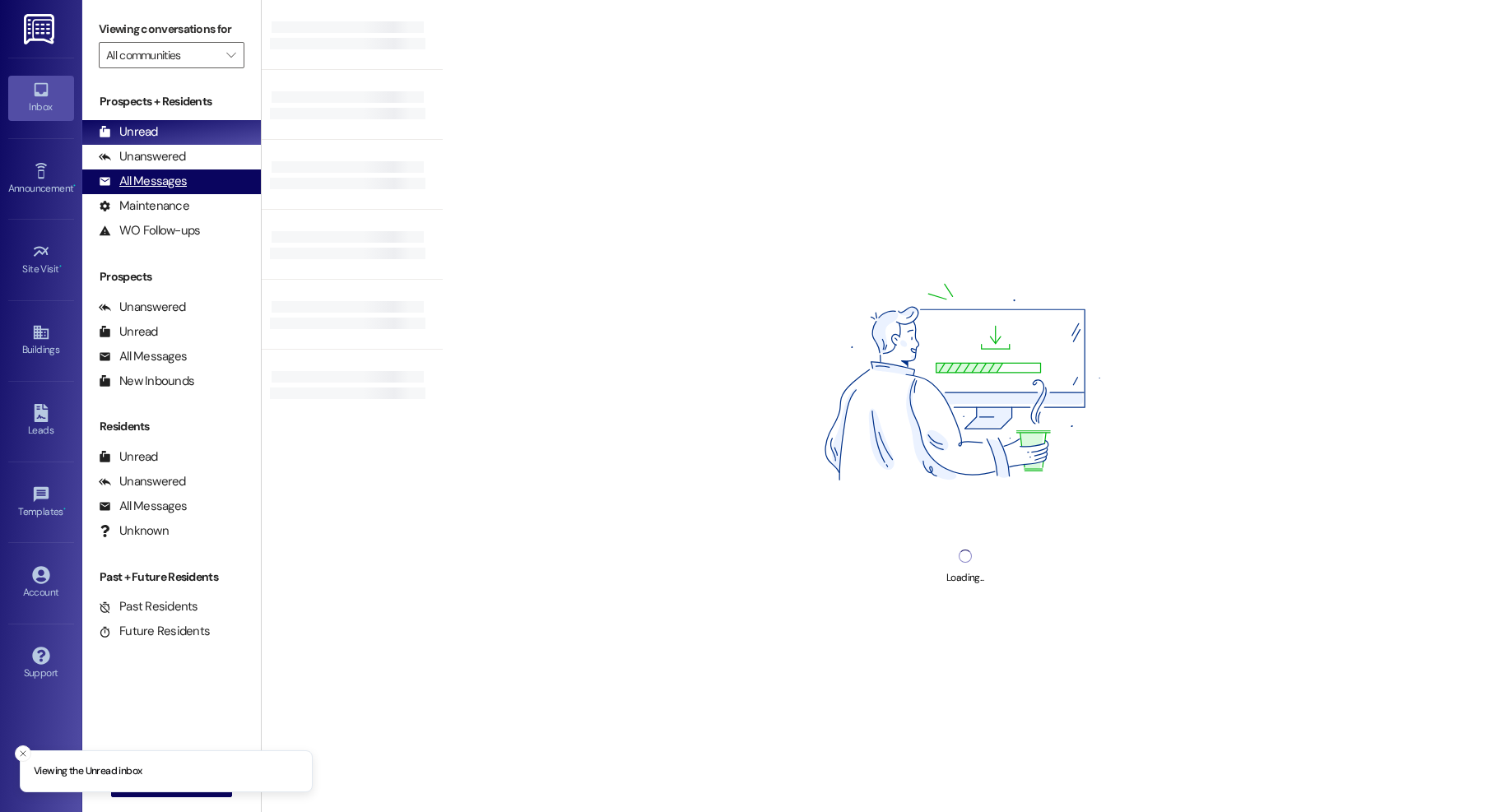
click at [146, 178] on div "All Messages" at bounding box center [142, 181] width 88 height 17
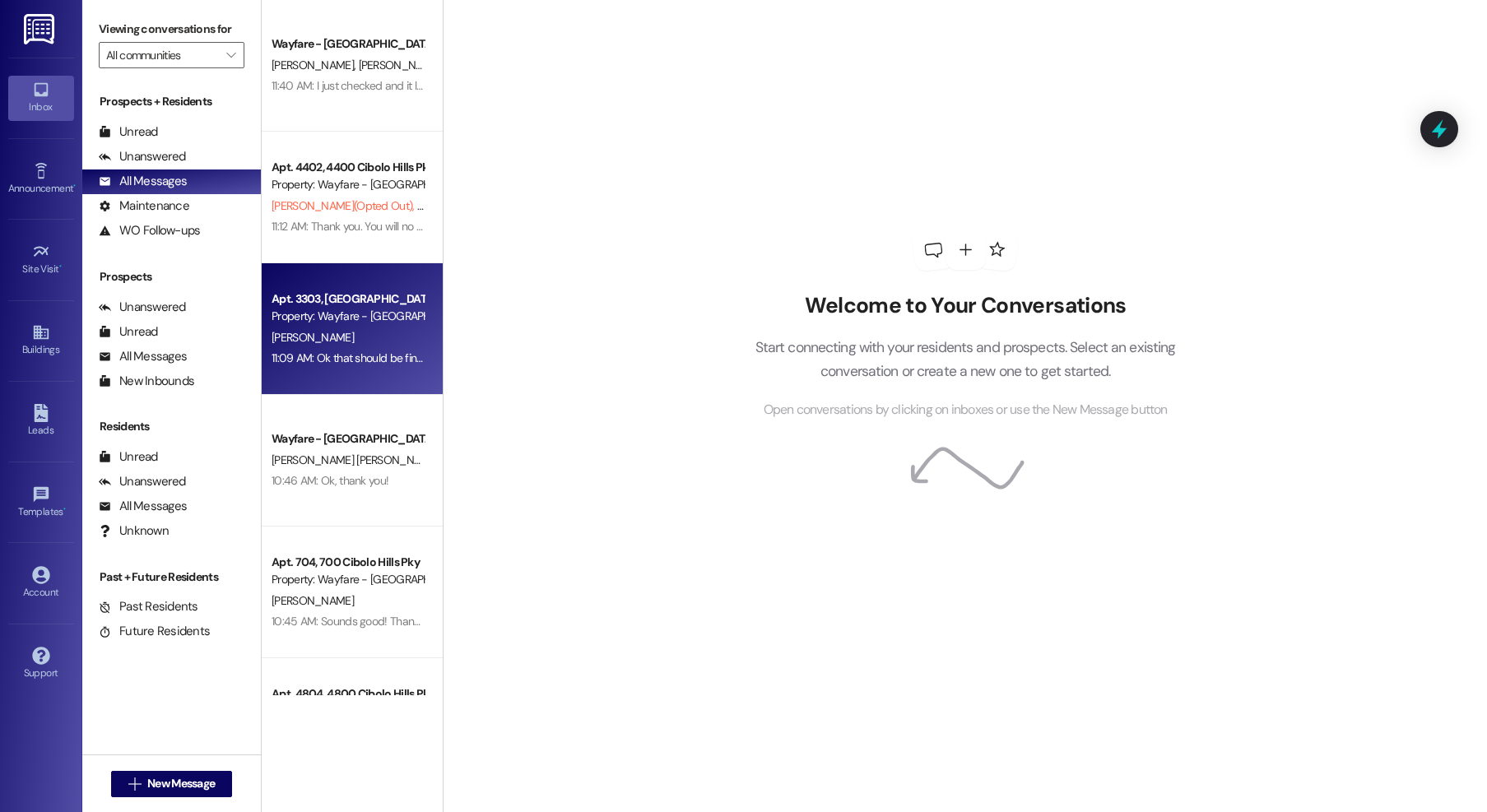
click at [347, 335] on div "[PERSON_NAME]" at bounding box center [347, 338] width 156 height 20
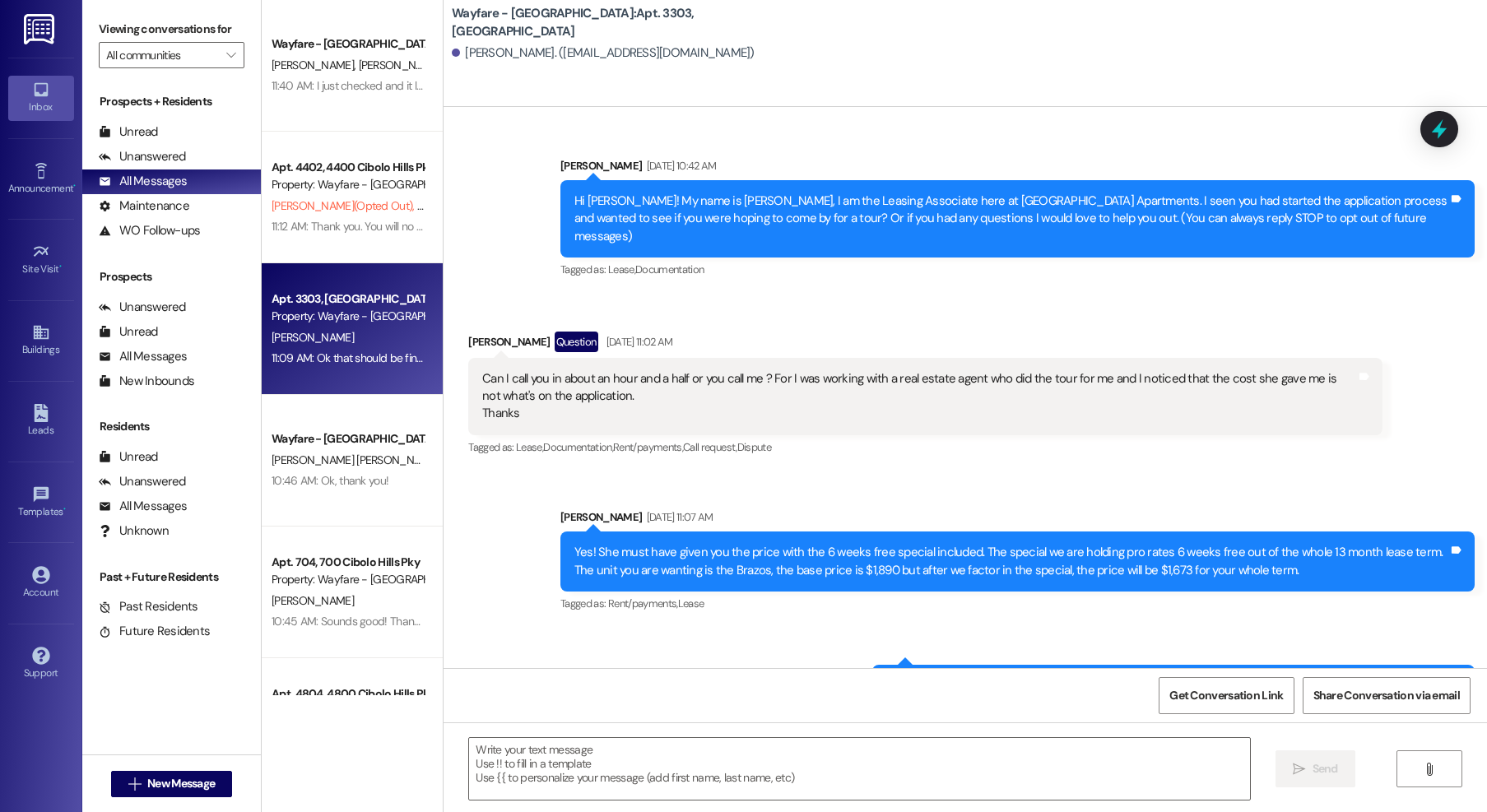
scroll to position [27290, 0]
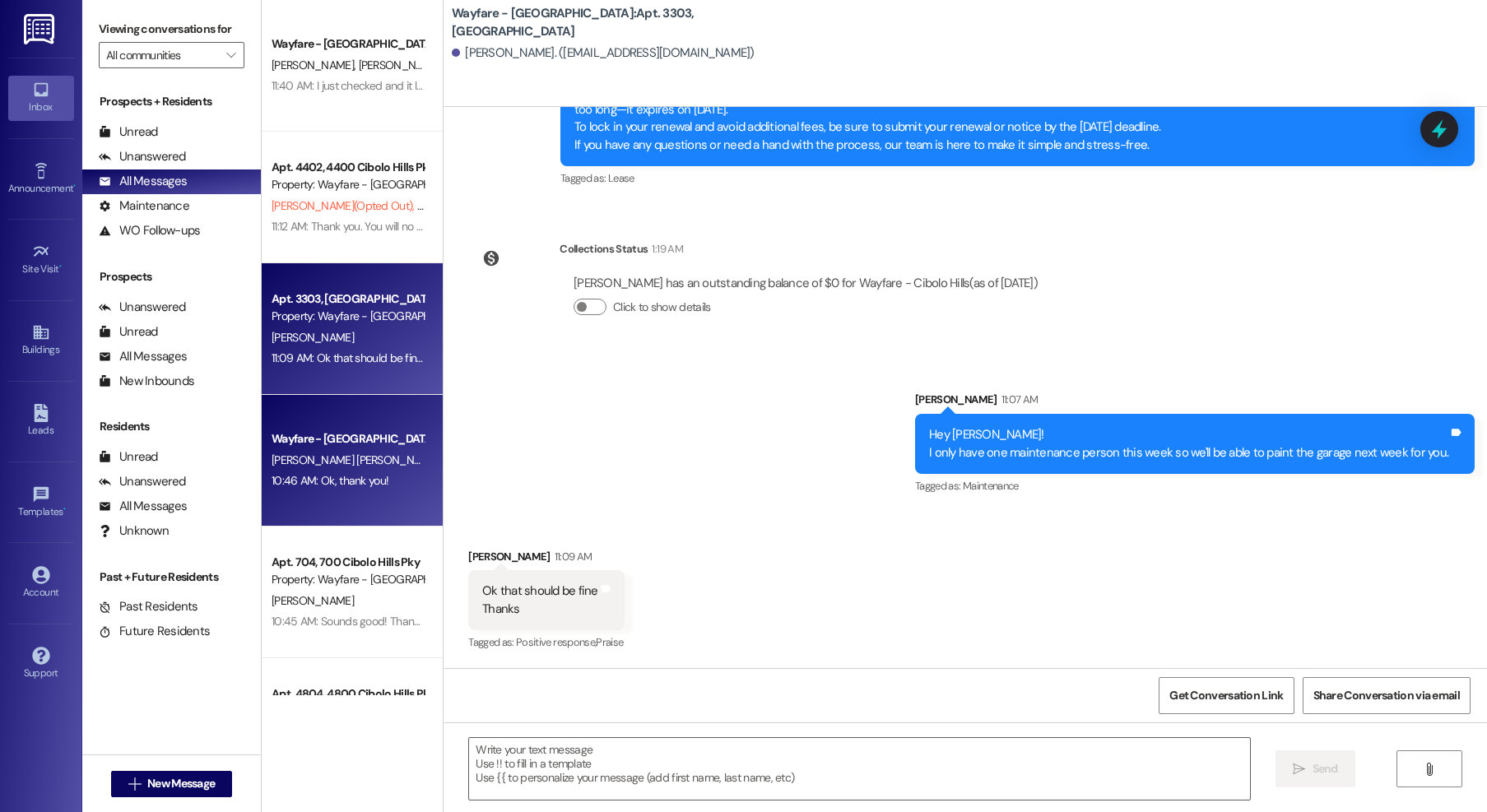
click at [283, 453] on span "[PERSON_NAME] [PERSON_NAME]" at bounding box center [355, 459] width 167 height 14
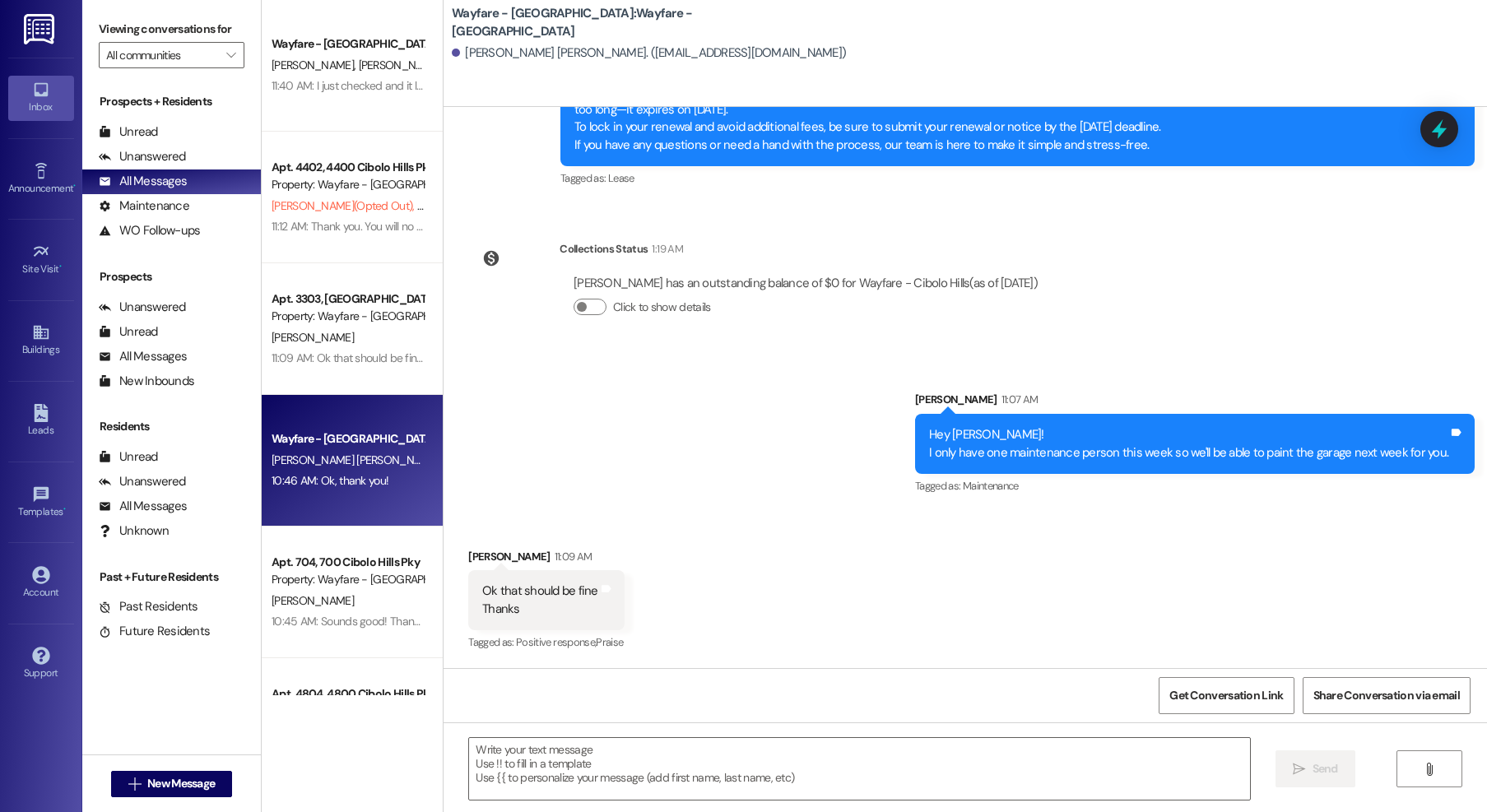
scroll to position [746, 0]
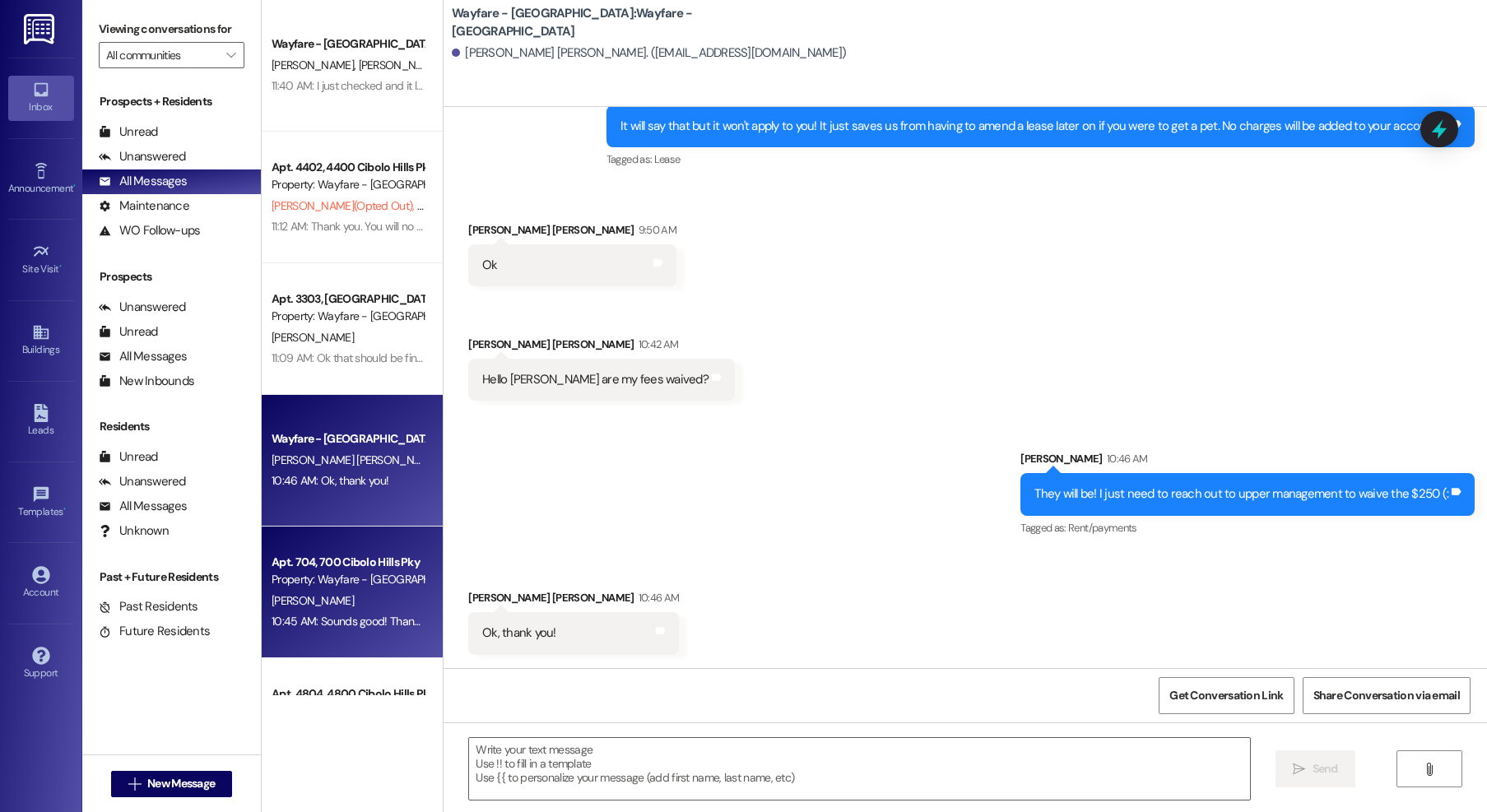
click at [337, 573] on div "Property: Wayfare - [GEOGRAPHIC_DATA]" at bounding box center [347, 580] width 152 height 17
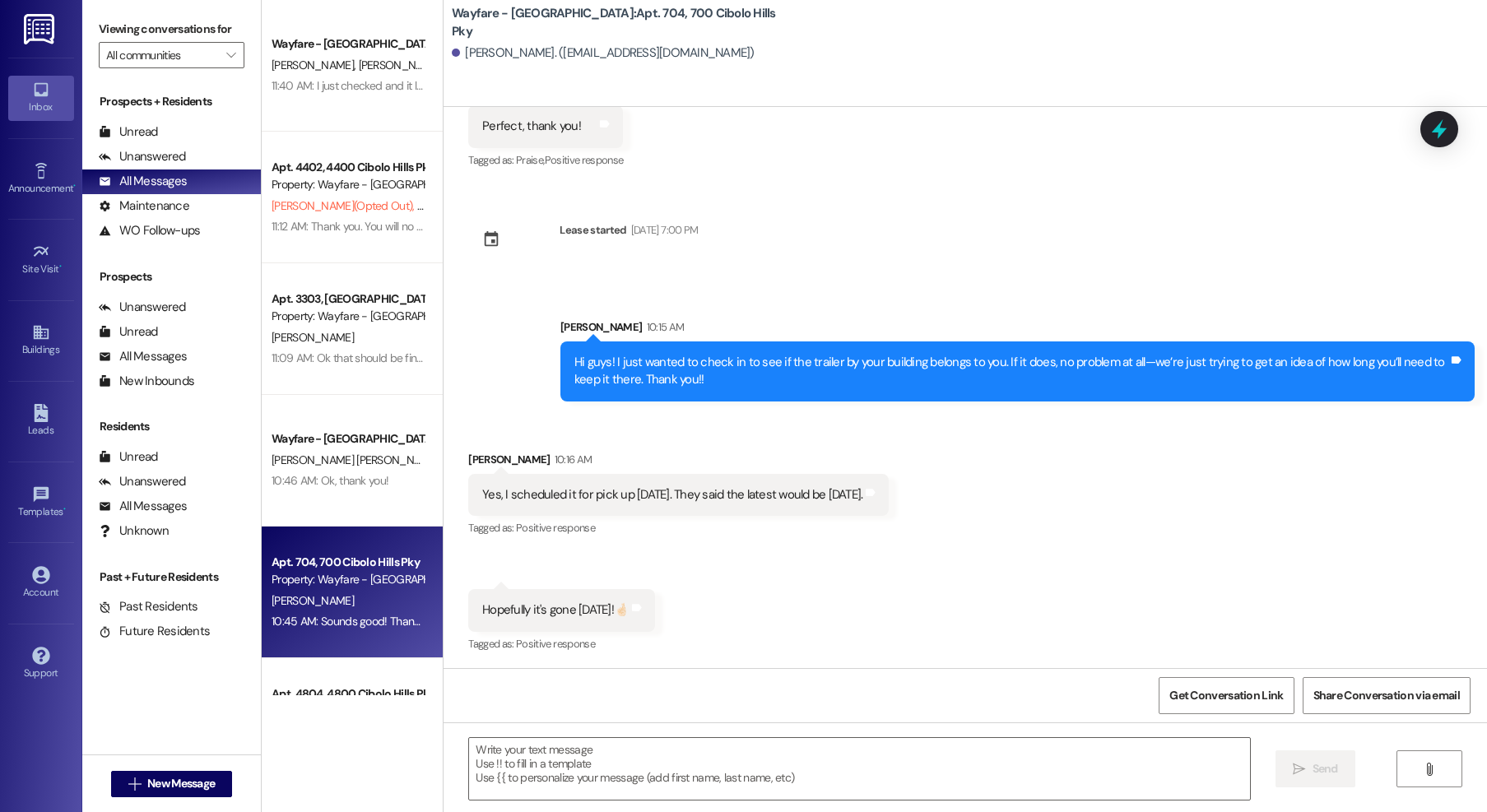
scroll to position [718, 0]
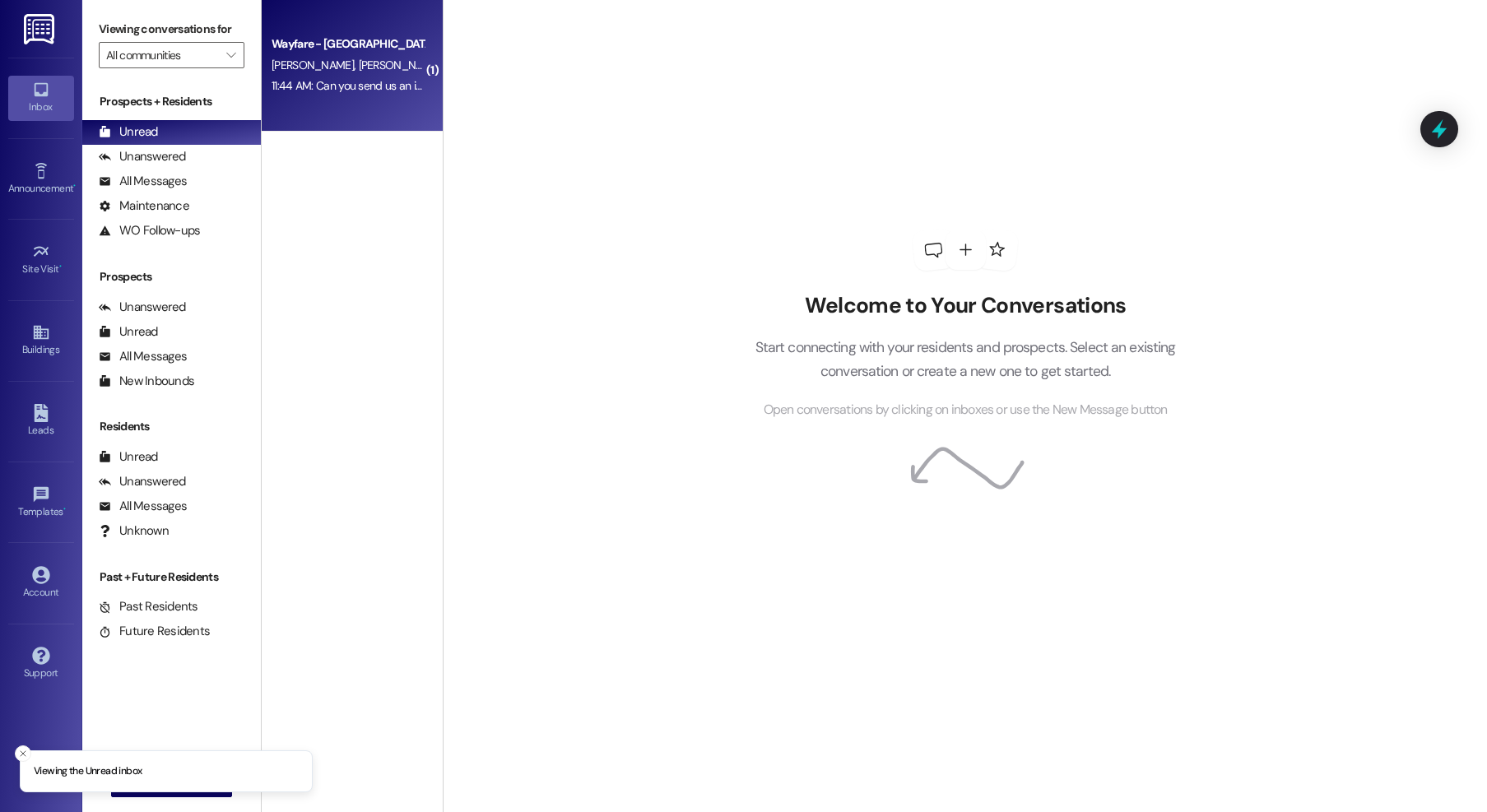
click at [390, 93] on div "11:44 AM: Can you send us an image of the property map 11:44 AM: Can you send u…" at bounding box center [407, 85] width 272 height 14
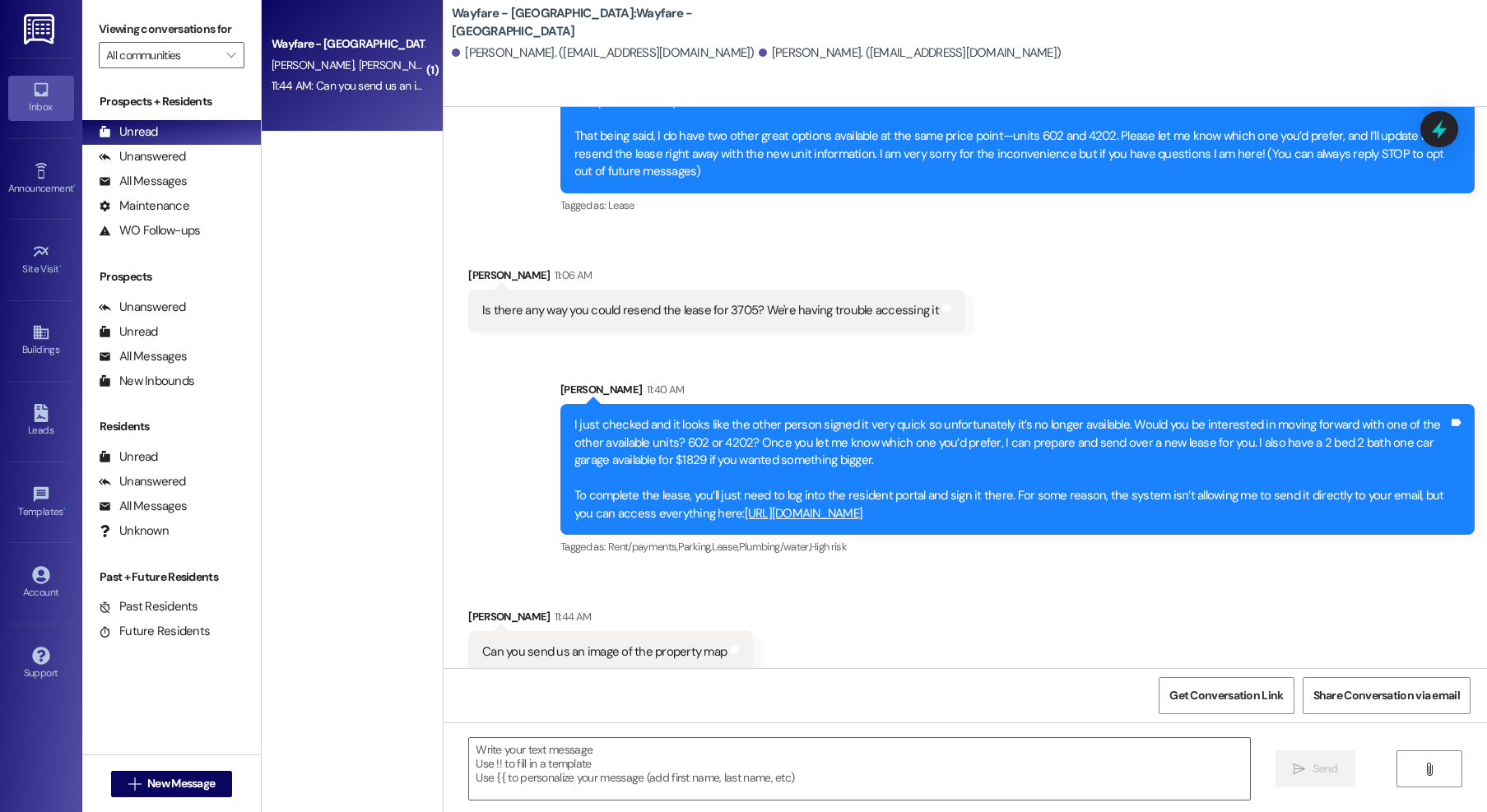
scroll to position [171, 0]
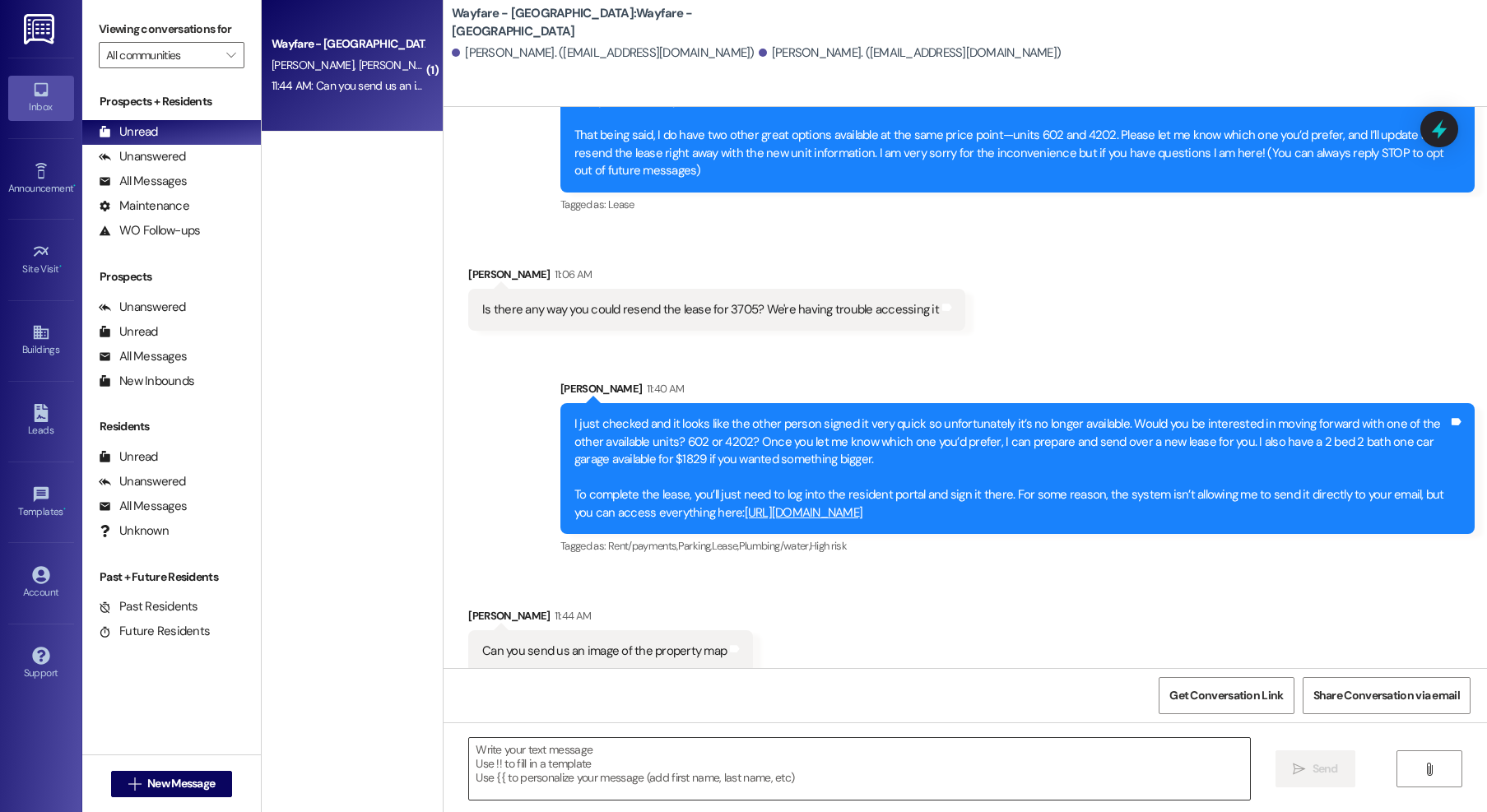
click at [715, 771] on textarea at bounding box center [859, 769] width 781 height 61
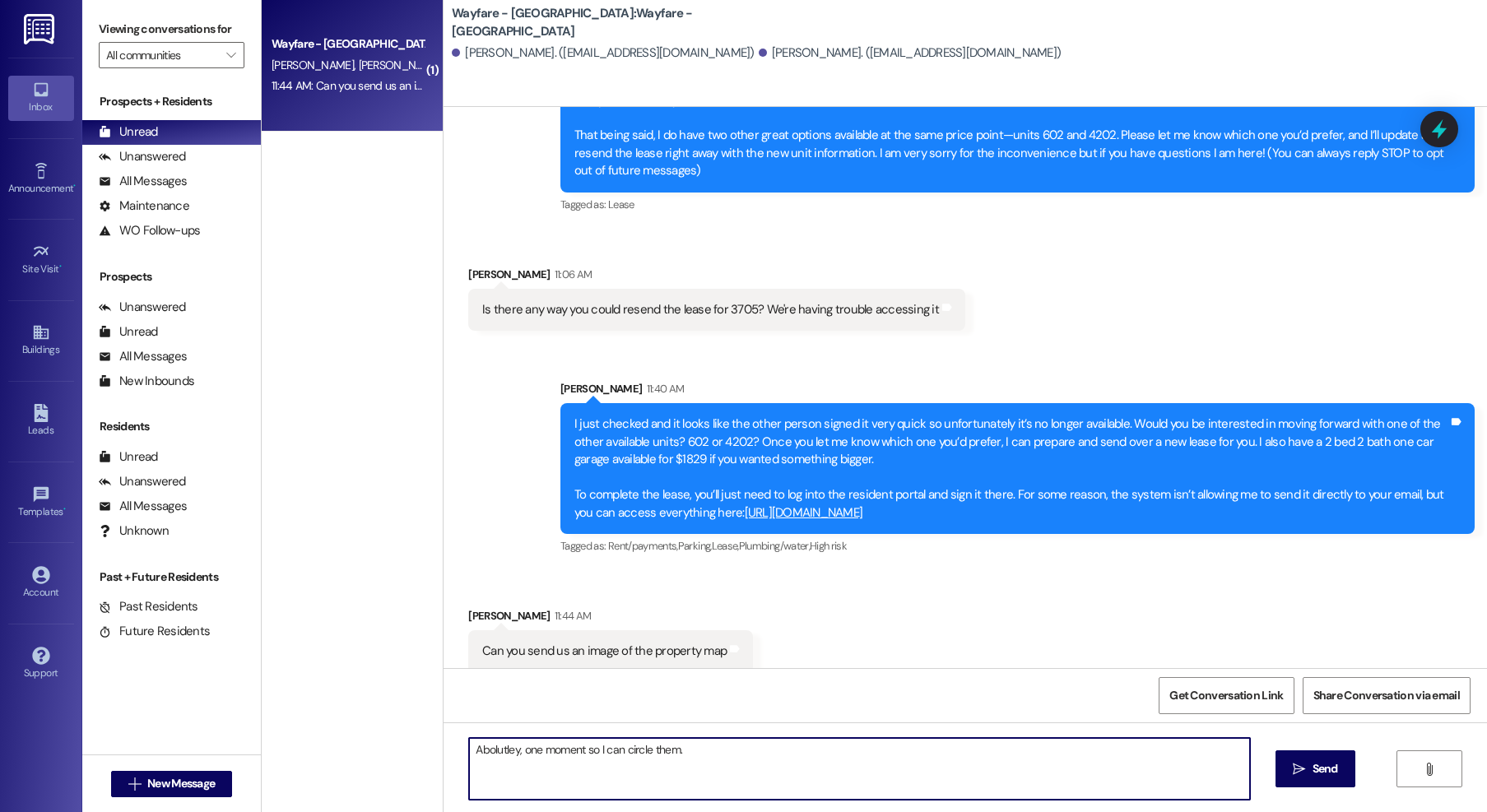
click at [498, 752] on textarea "Abolutley, one moment so I can circle them." at bounding box center [859, 769] width 781 height 61
type textarea "Absolutely, one moment so I can circle them."
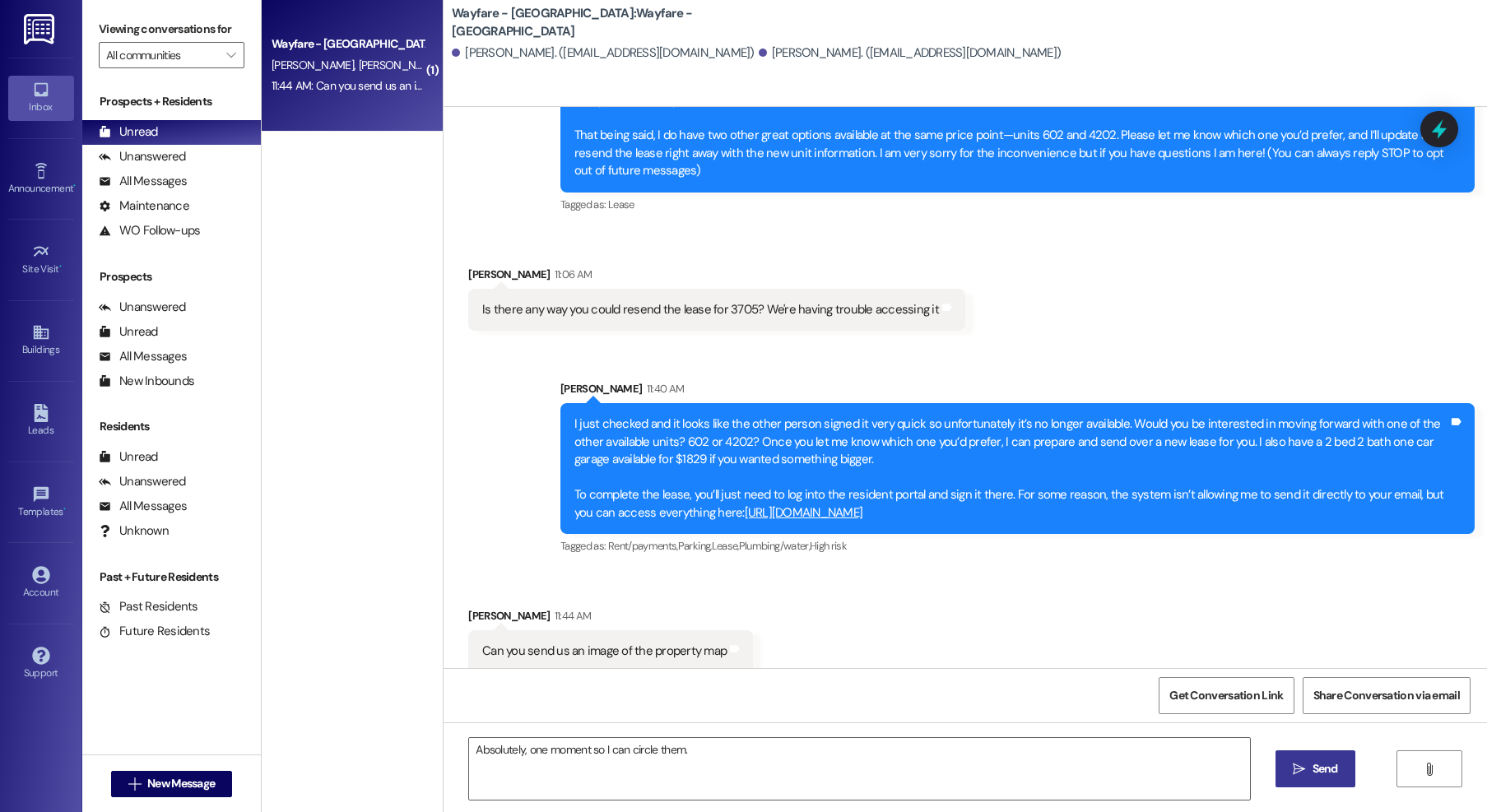
click at [1318, 769] on span "Send" at bounding box center [1325, 769] width 26 height 17
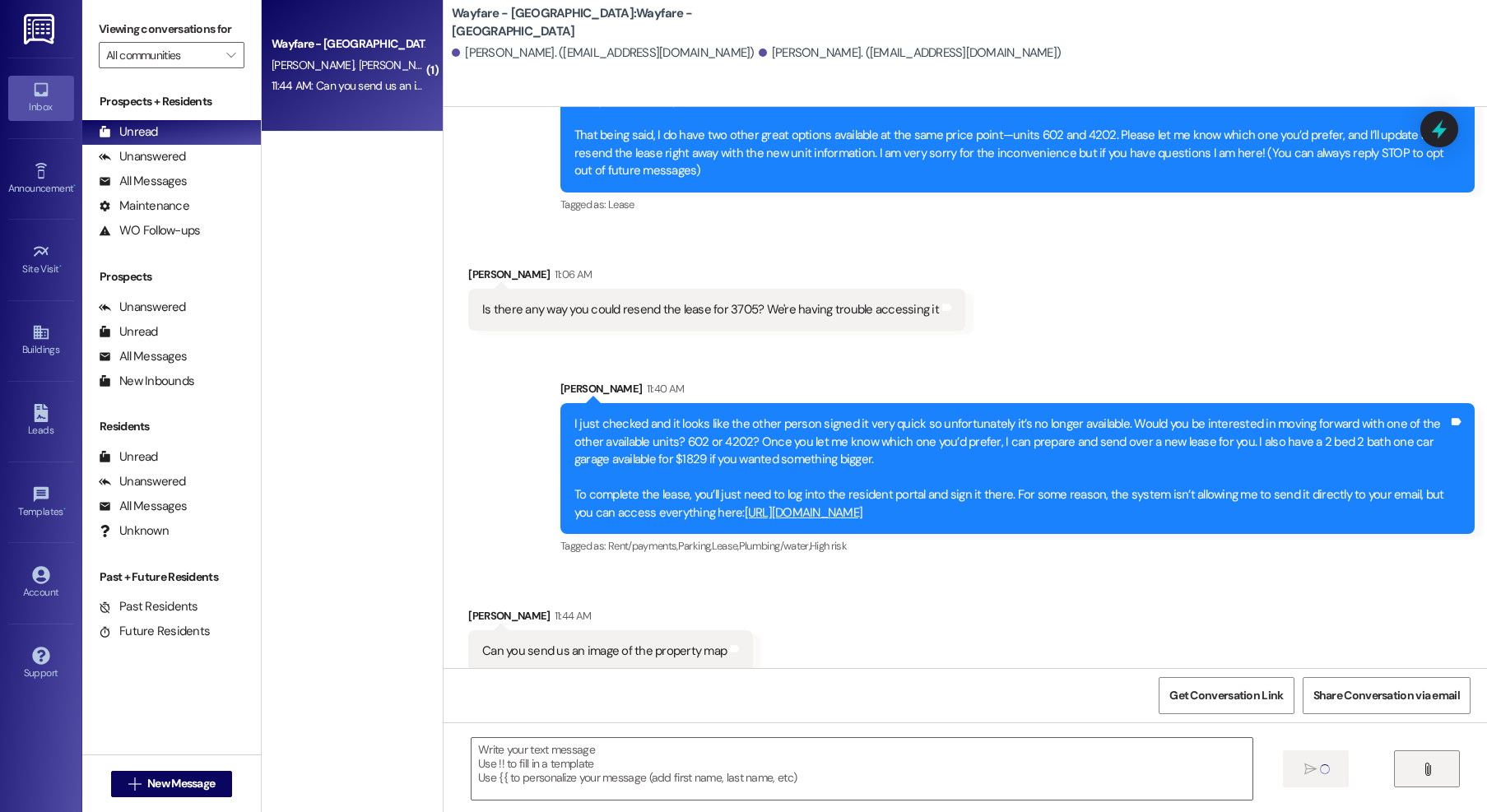
scroll to position [170, 0]
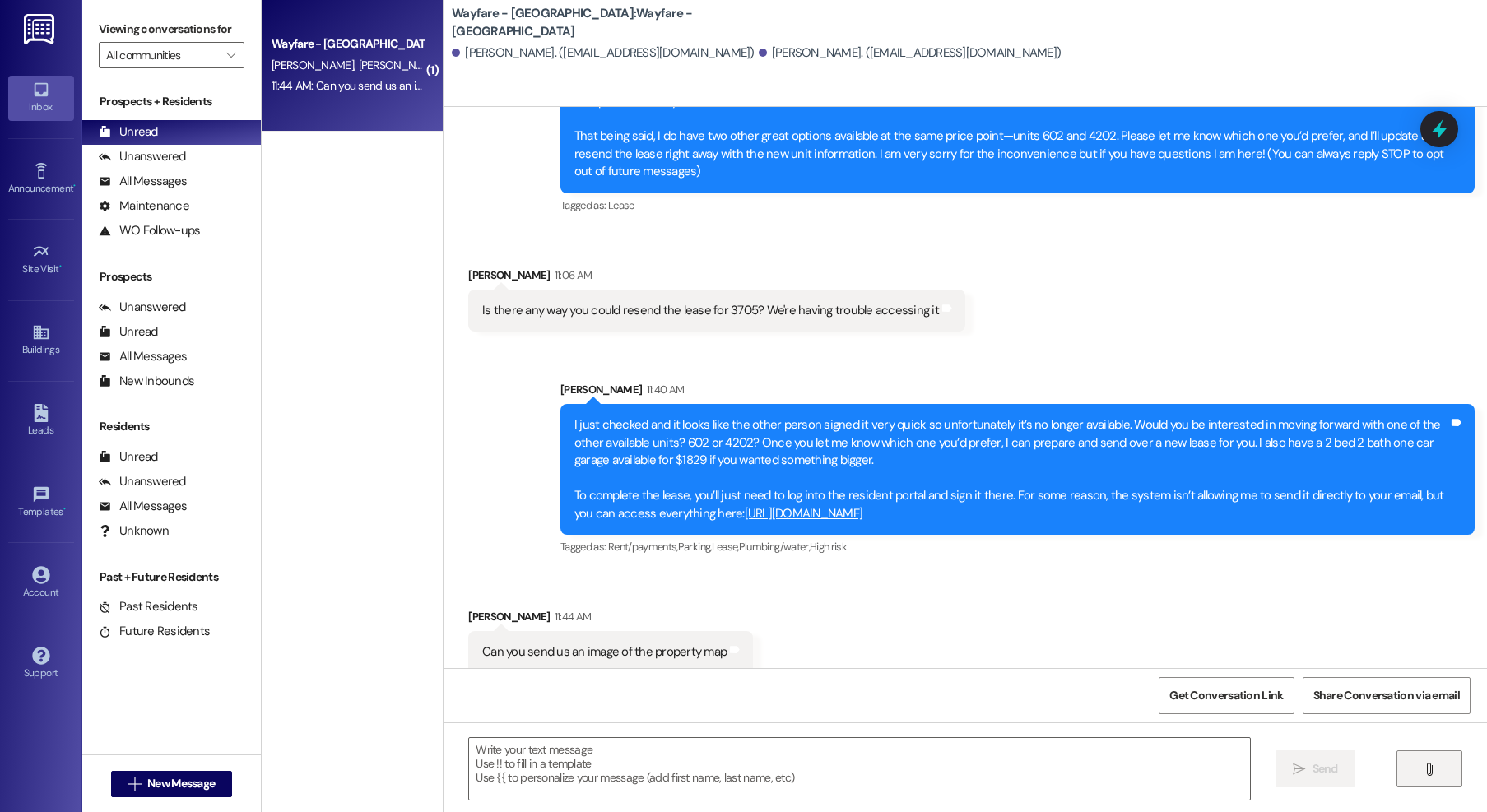
click at [1434, 765] on icon "" at bounding box center [1429, 769] width 12 height 13
click at [1444, 775] on button "" at bounding box center [1429, 768] width 66 height 37
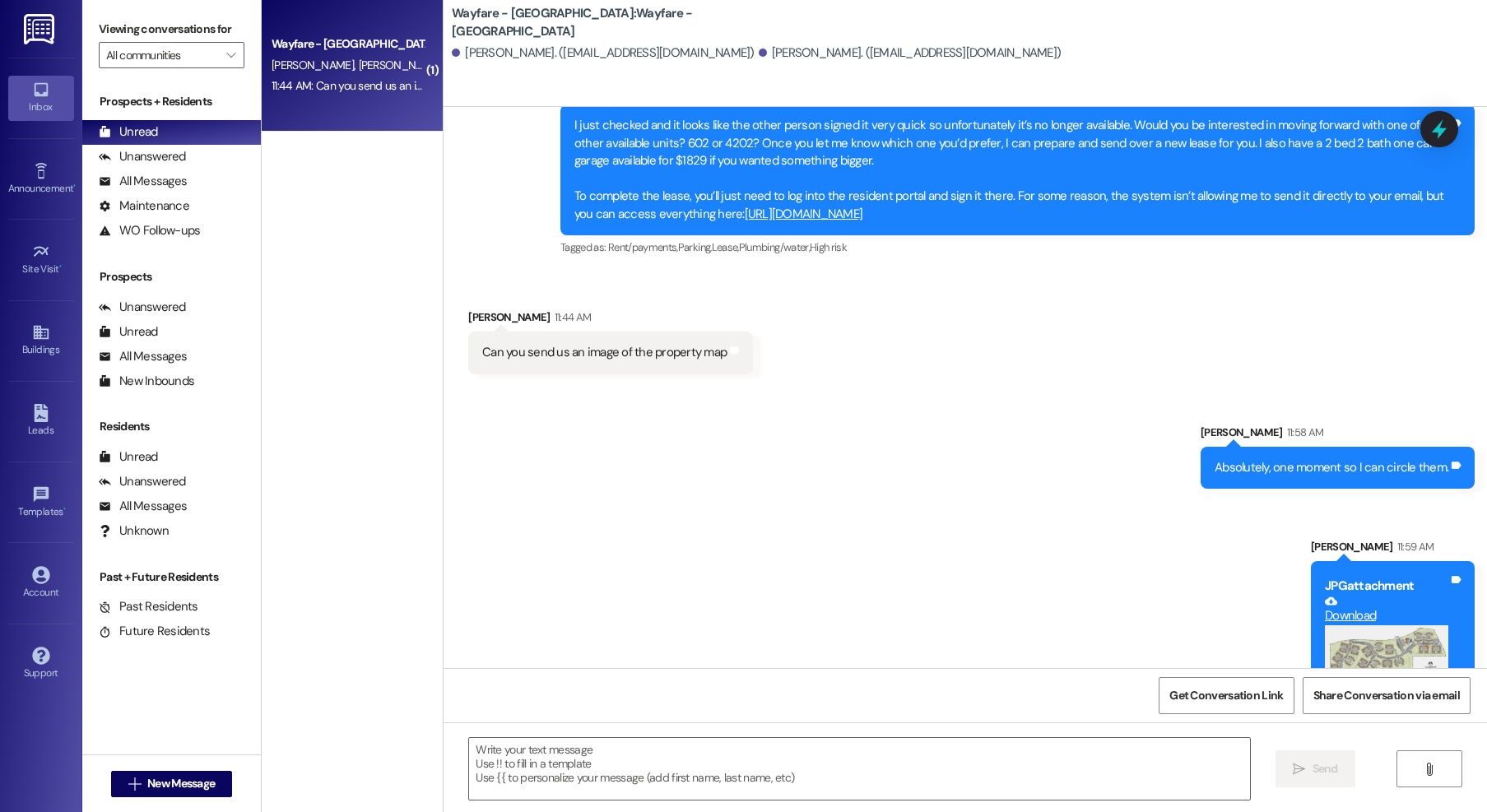
scroll to position [547, 0]
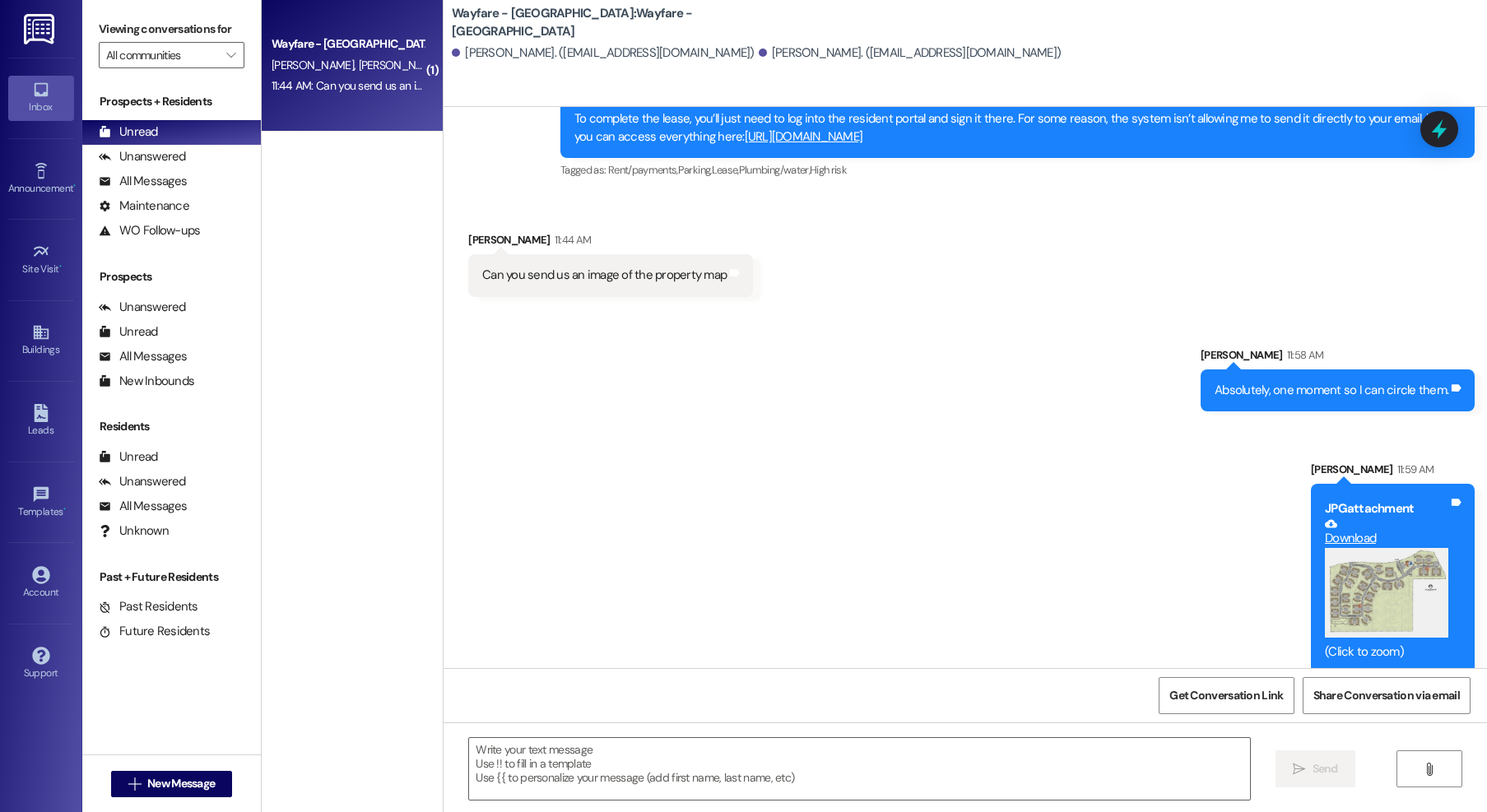
click at [1361, 569] on button "Zoom image" at bounding box center [1387, 592] width 123 height 90
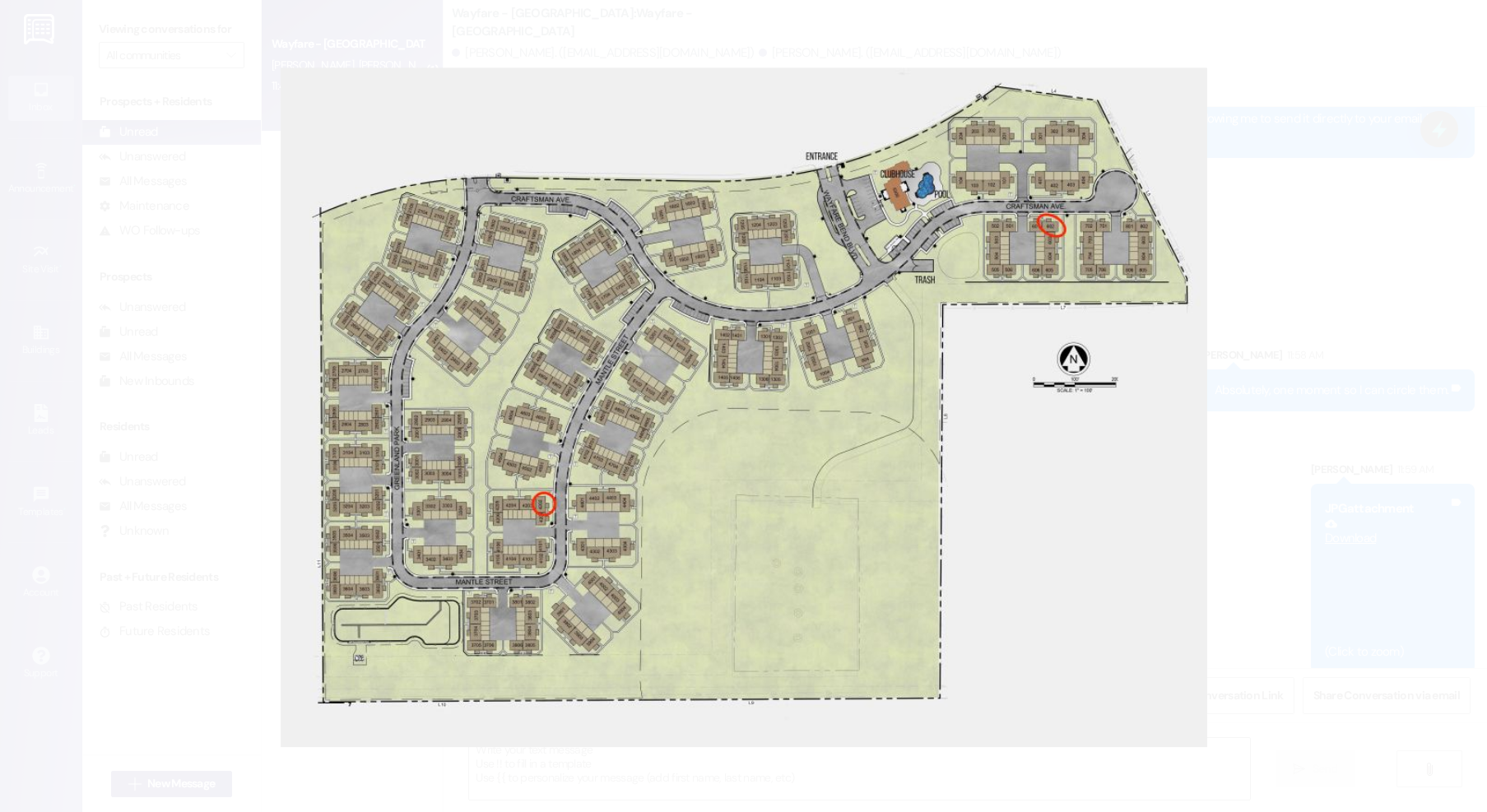
click at [1291, 236] on button "Unzoom image" at bounding box center [744, 406] width 1487 height 812
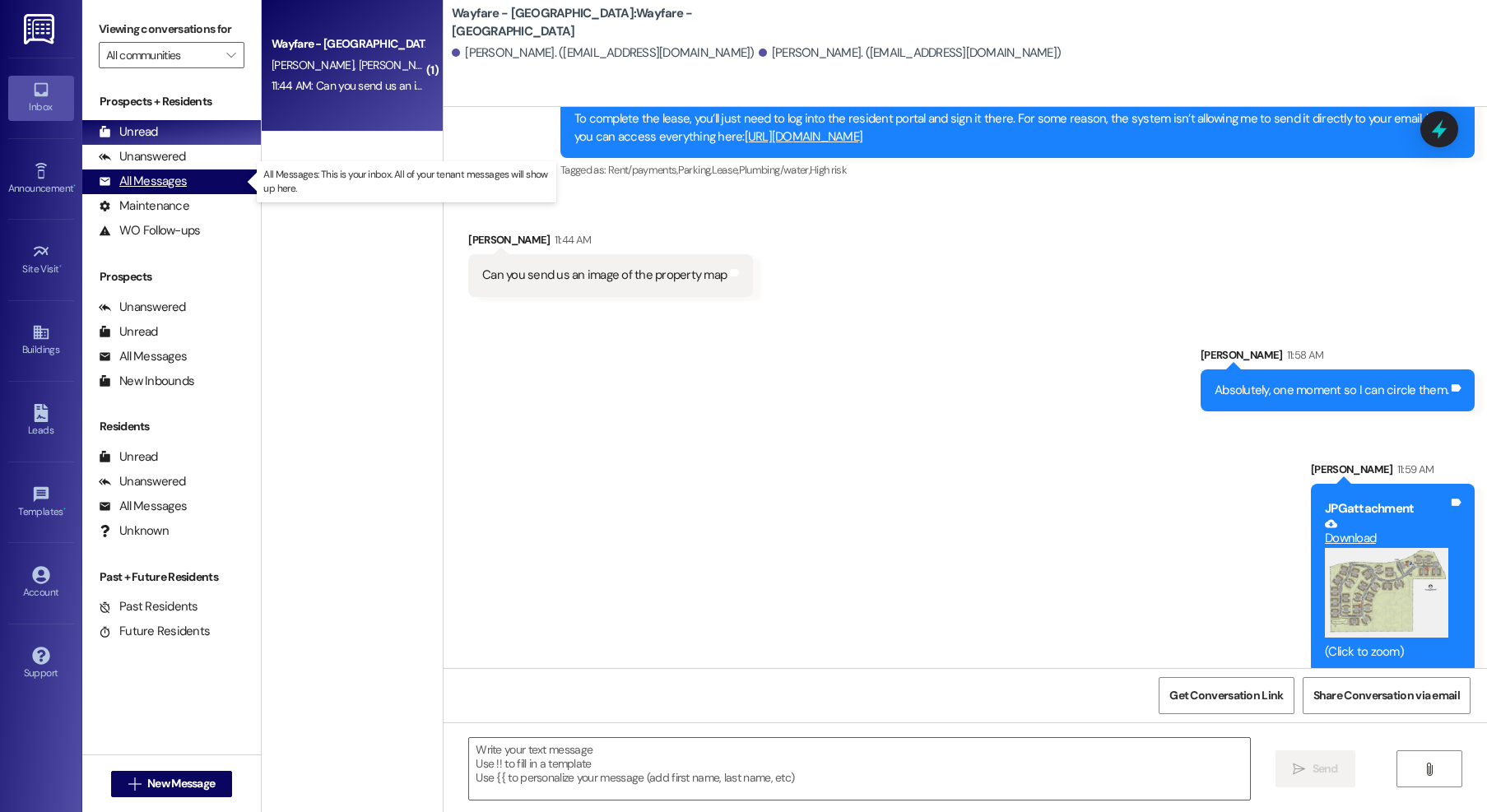
click at [122, 175] on div "All Messages" at bounding box center [142, 181] width 88 height 17
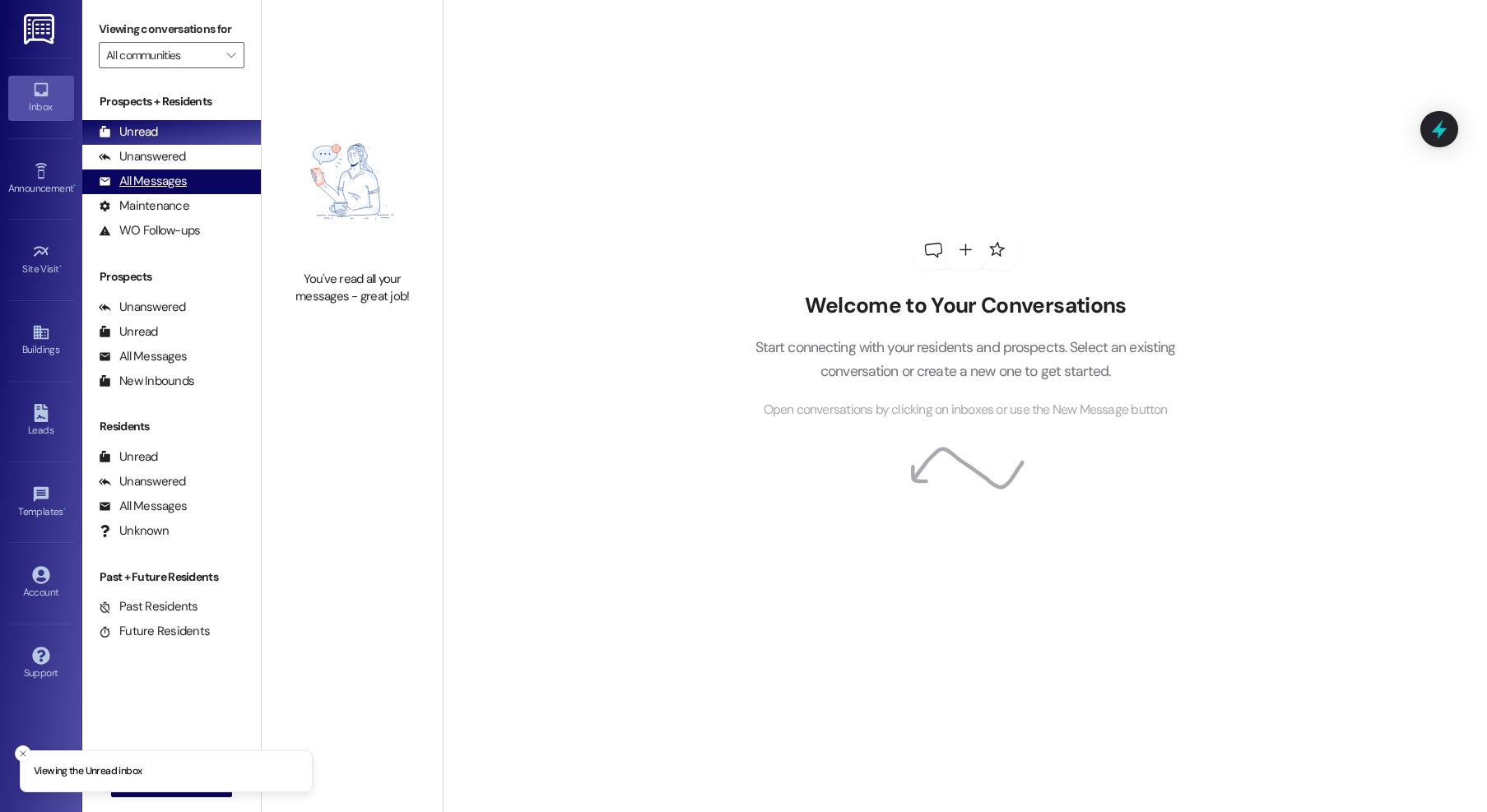
click at [191, 185] on div "All Messages (undefined)" at bounding box center [172, 181] width 179 height 25
